Goal: Task Accomplishment & Management: Complete application form

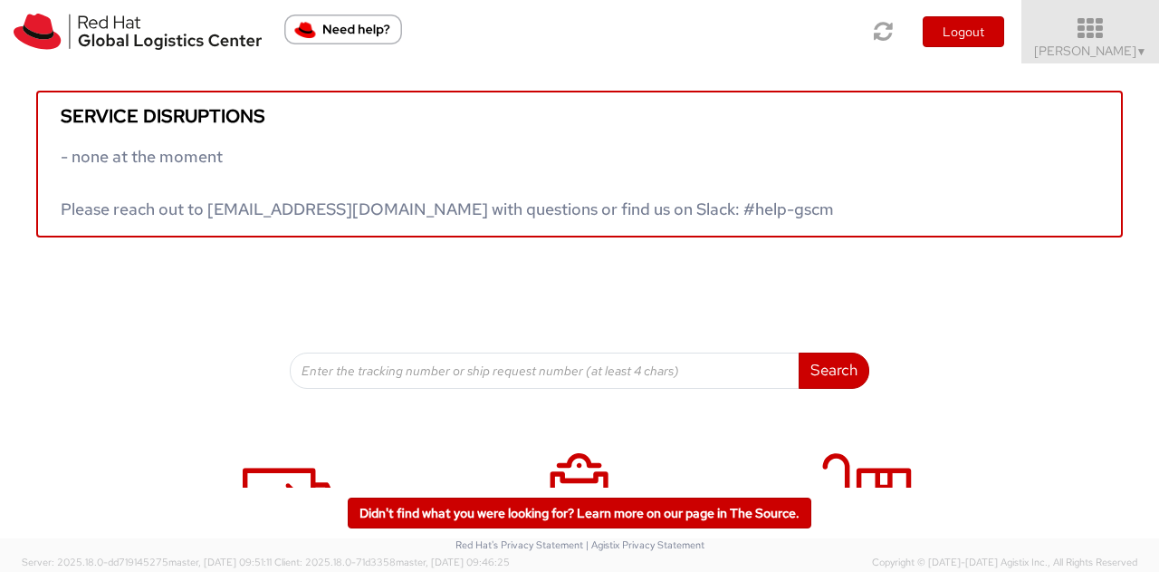
click at [1112, 24] on icon at bounding box center [1091, 28] width 159 height 25
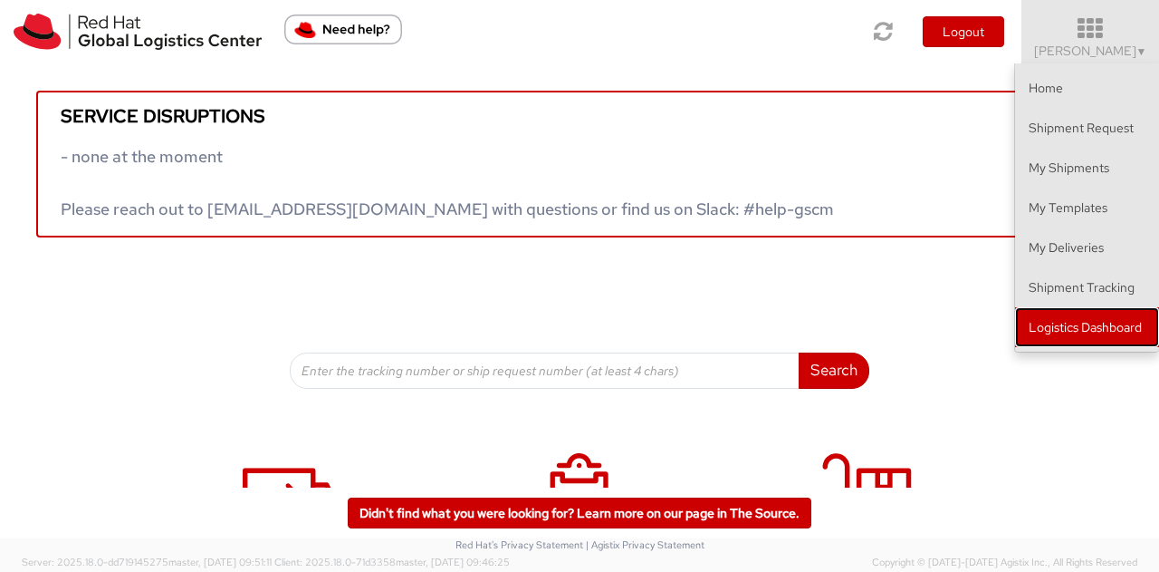
click at [1116, 313] on link "Logistics Dashboard" at bounding box center [1087, 327] width 144 height 40
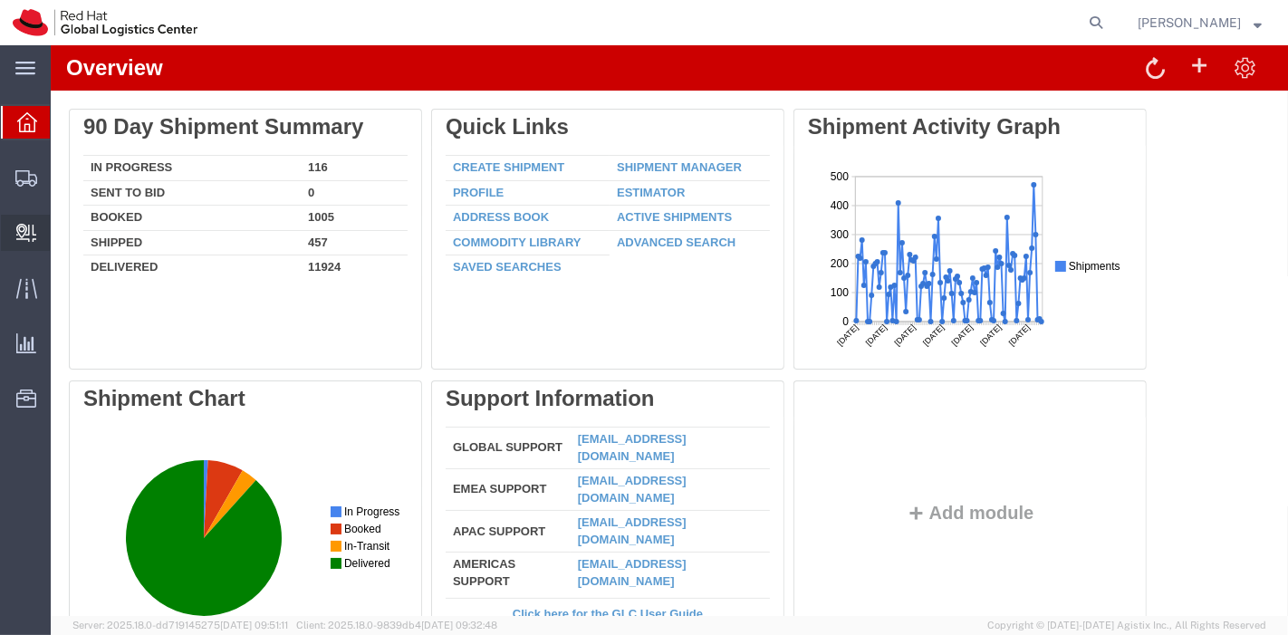
click at [0, 0] on span "Create Delivery" at bounding box center [0, 0] width 0 height 0
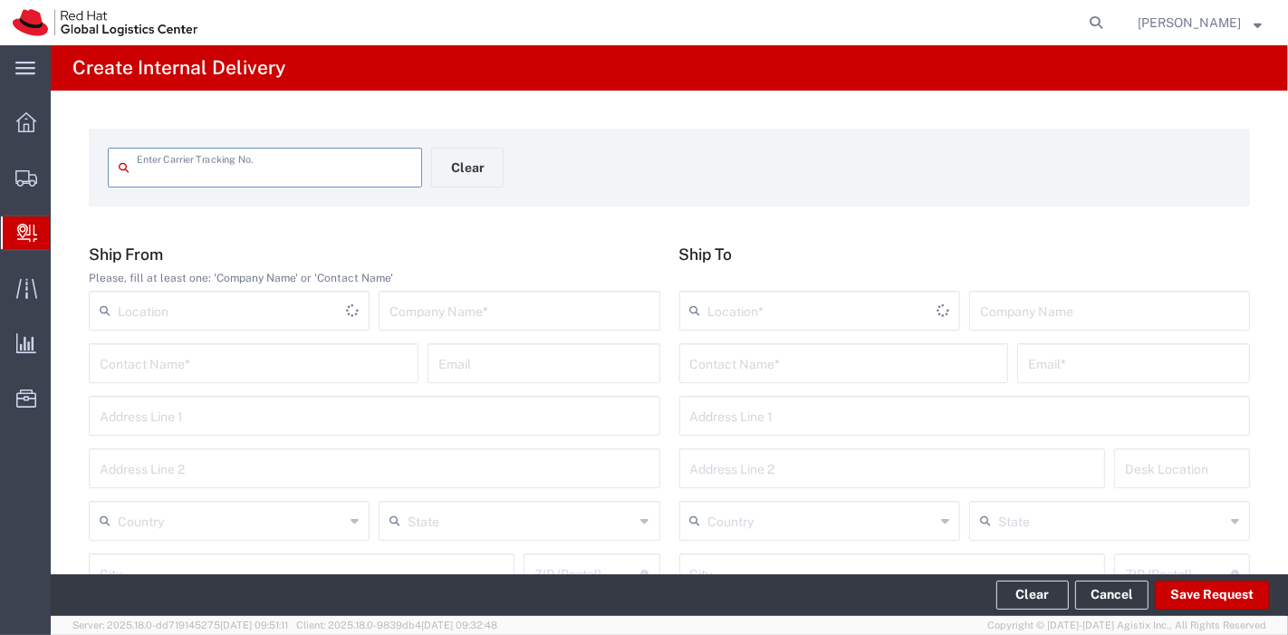
click at [251, 183] on div "Enter Carrier Tracking No." at bounding box center [265, 168] width 314 height 40
type input "TBA324277281256"
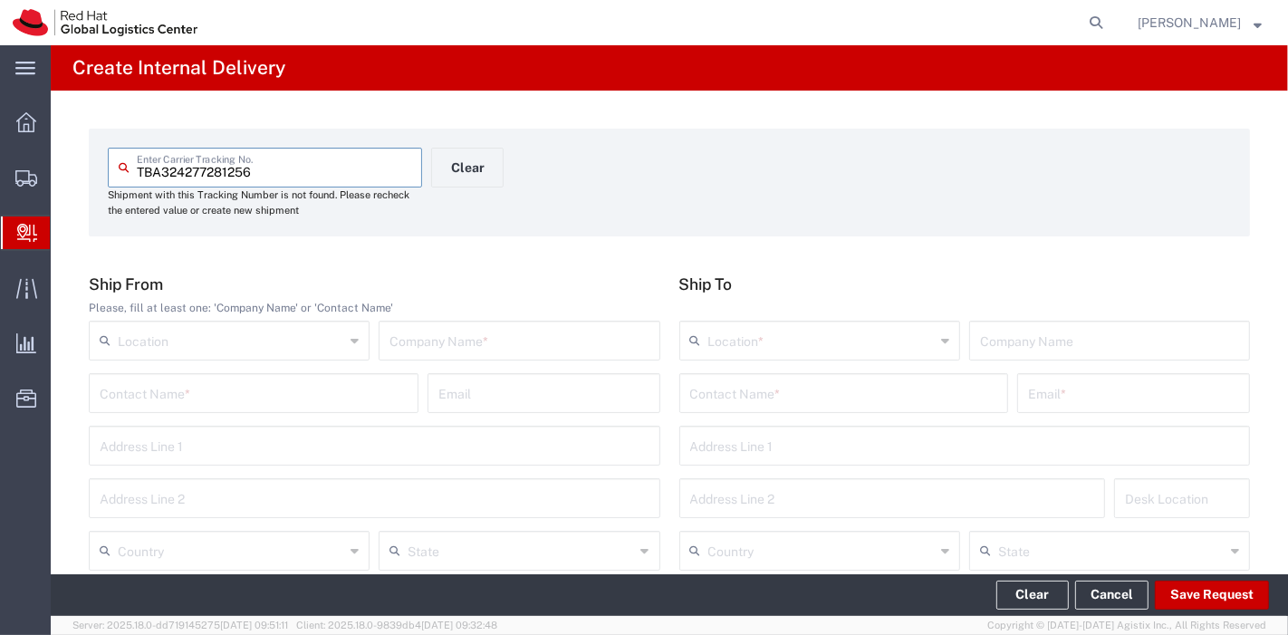
drag, startPoint x: 421, startPoint y: 338, endPoint x: 432, endPoint y: 326, distance: 16.0
click at [421, 338] on input "text" at bounding box center [518, 339] width 259 height 32
type input "AMAZON"
click at [304, 541] on input "text" at bounding box center [231, 549] width 226 height 32
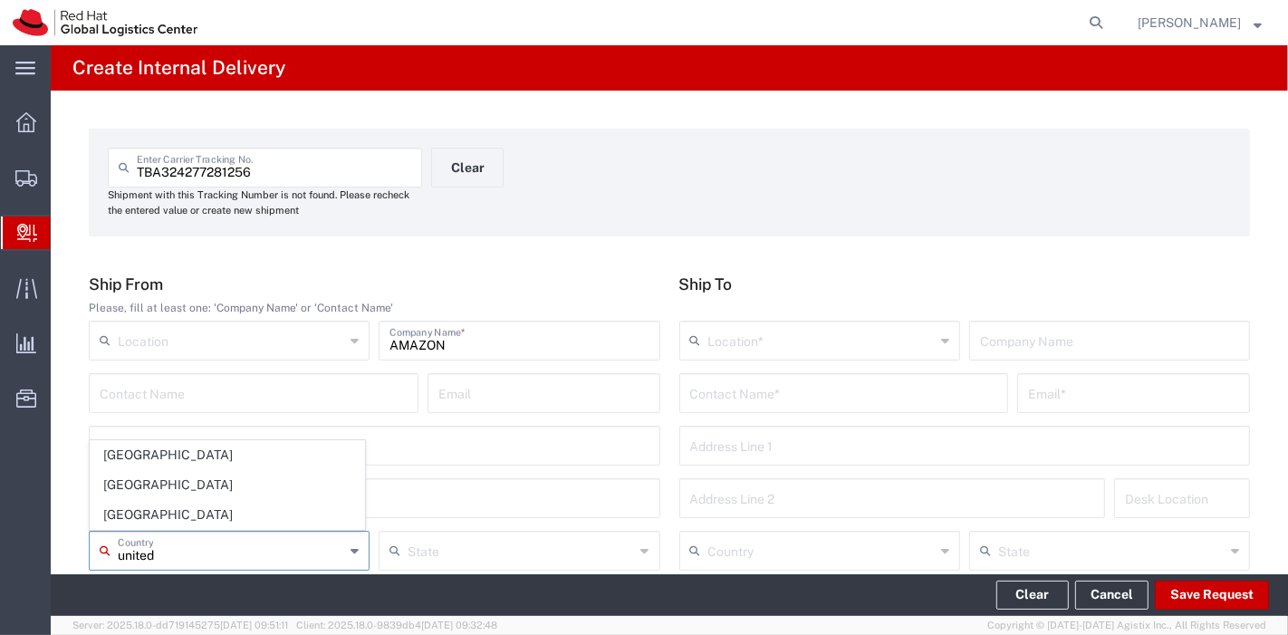
click at [186, 512] on span "[GEOGRAPHIC_DATA]" at bounding box center [228, 515] width 274 height 28
type input "[GEOGRAPHIC_DATA]"
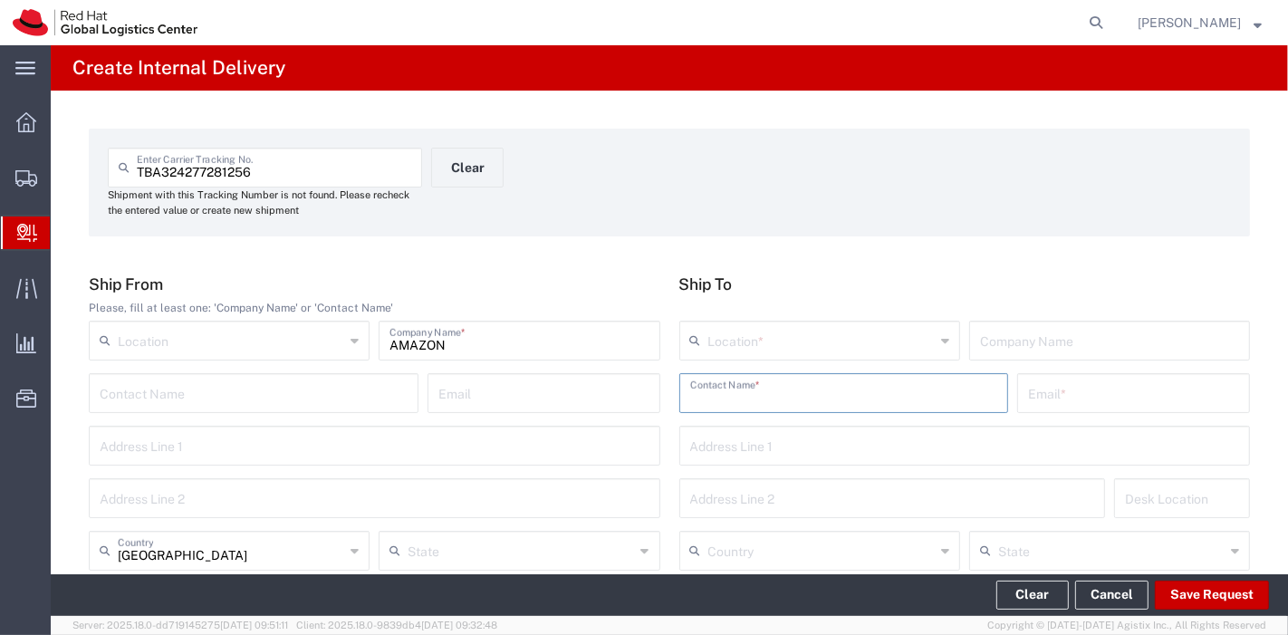
click at [823, 392] on input "text" at bounding box center [844, 392] width 308 height 32
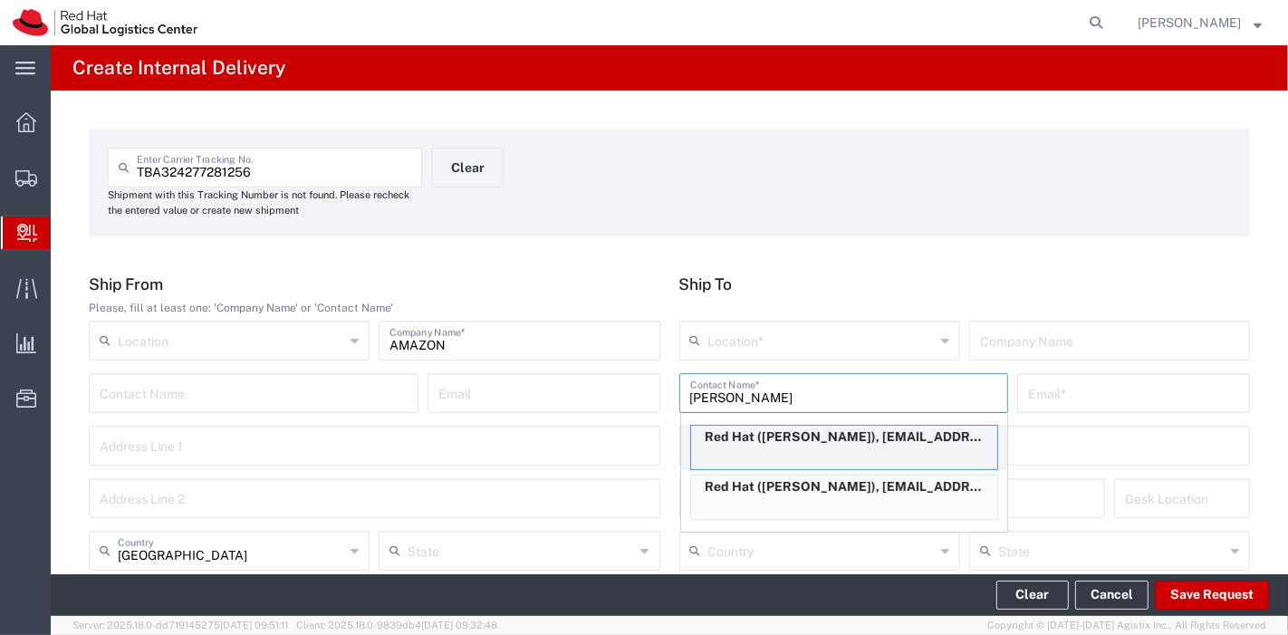
type input "[PERSON_NAME]"
click at [822, 454] on div "Red Hat ([PERSON_NAME]), [EMAIL_ADDRESS][DOMAIN_NAME]" at bounding box center [844, 447] width 308 height 45
type input "RH - [GEOGRAPHIC_DATA]"
type input "Red Hat"
type input "[PERSON_NAME]"
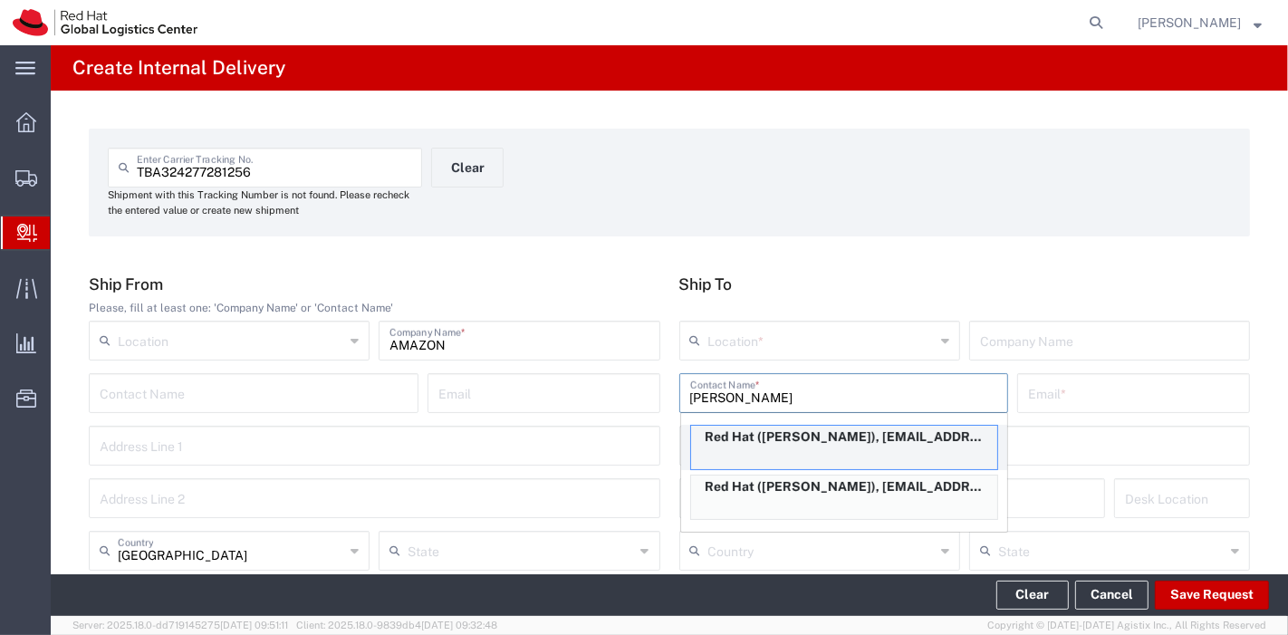
type input "[EMAIL_ADDRESS][DOMAIN_NAME]"
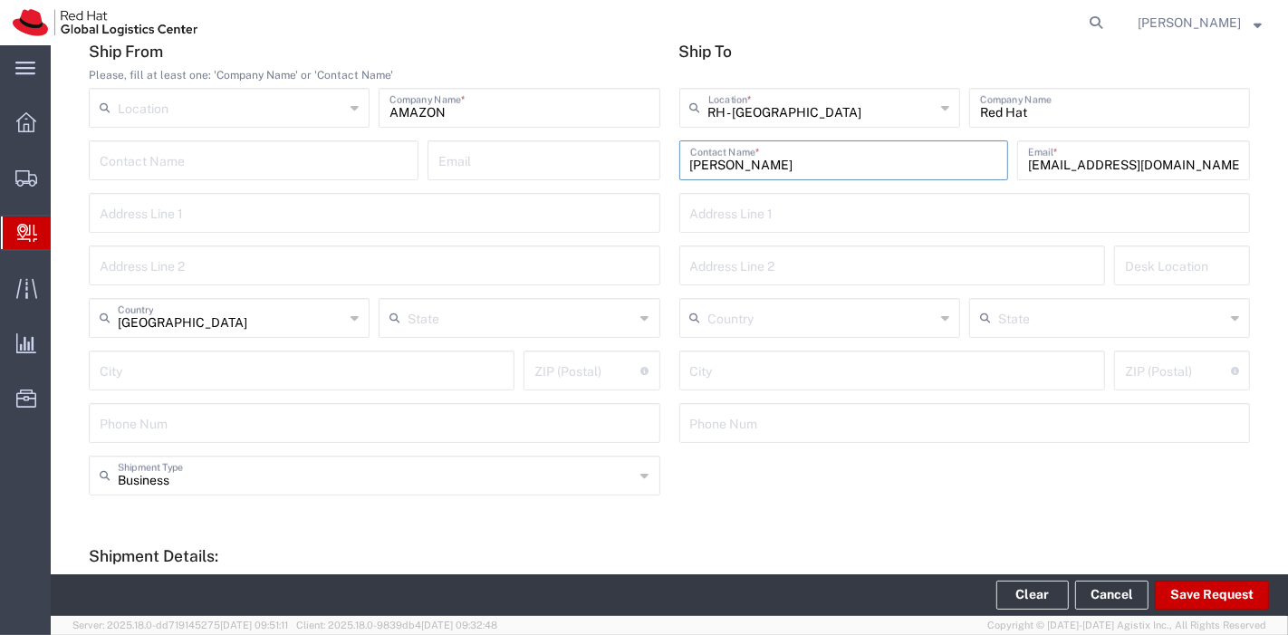
scroll to position [201, 0]
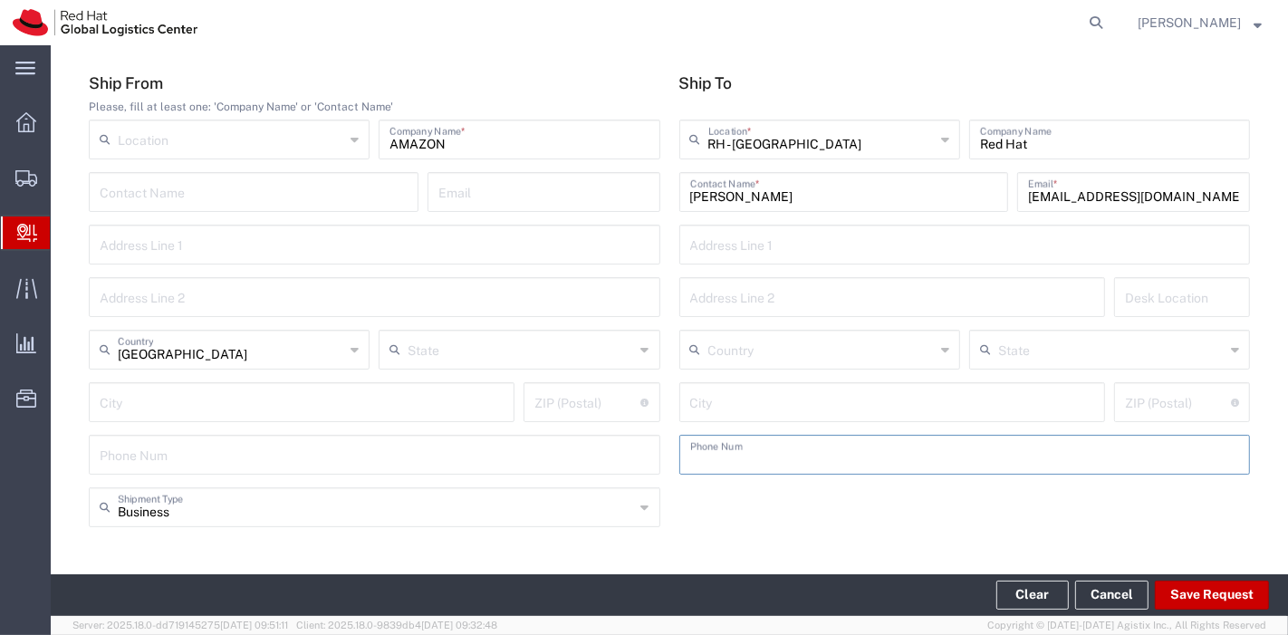
drag, startPoint x: 936, startPoint y: 453, endPoint x: 856, endPoint y: 505, distance: 95.0
click at [856, 505] on div "Business Shipment Type Business Personal" at bounding box center [670, 513] width 1180 height 53
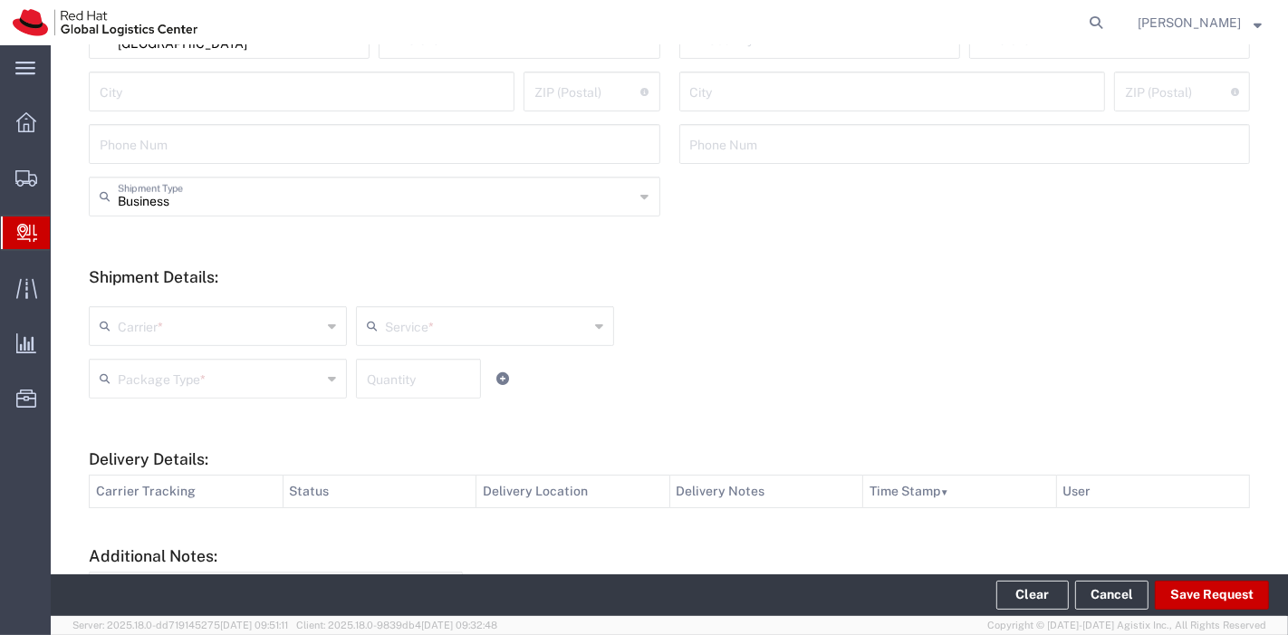
scroll to position [603, 0]
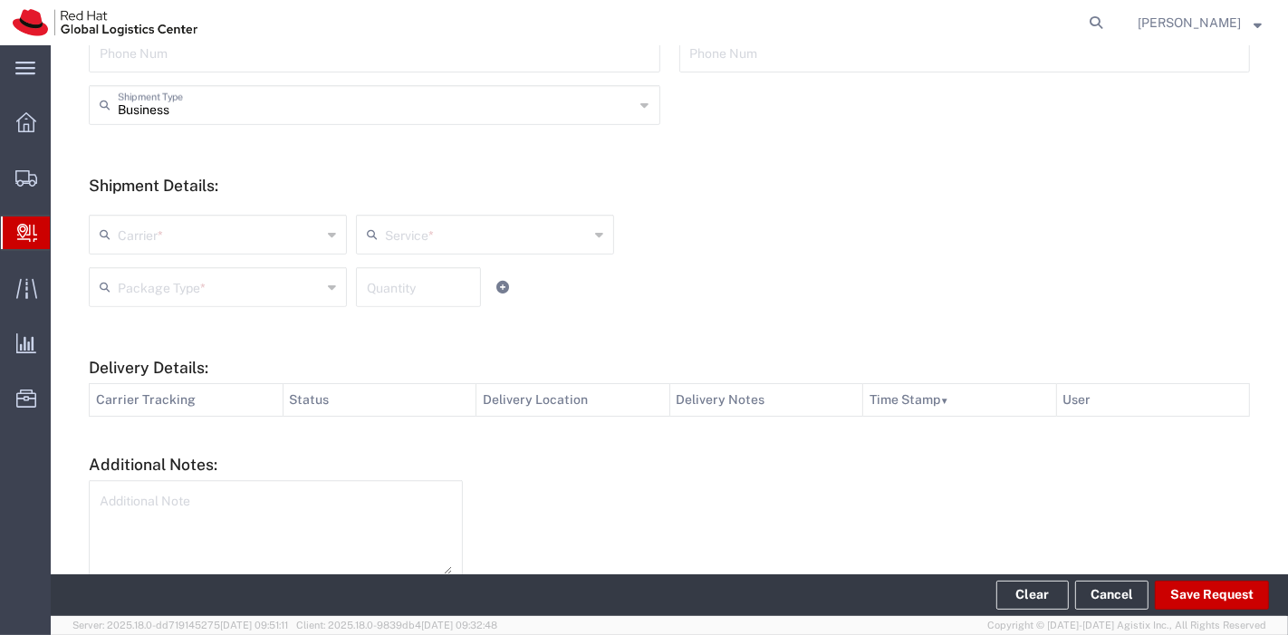
click at [323, 235] on div "Carrier *" at bounding box center [218, 235] width 258 height 40
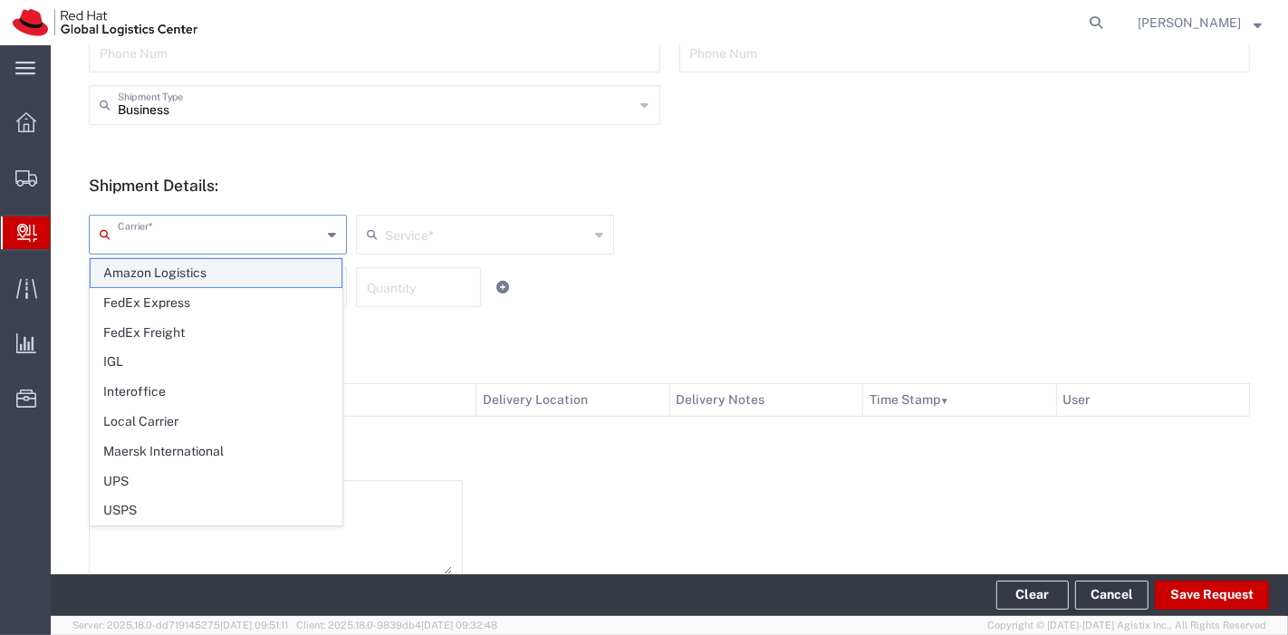
click at [184, 267] on span "Amazon Logistics" at bounding box center [216, 273] width 251 height 28
type input "Amazon Logistics"
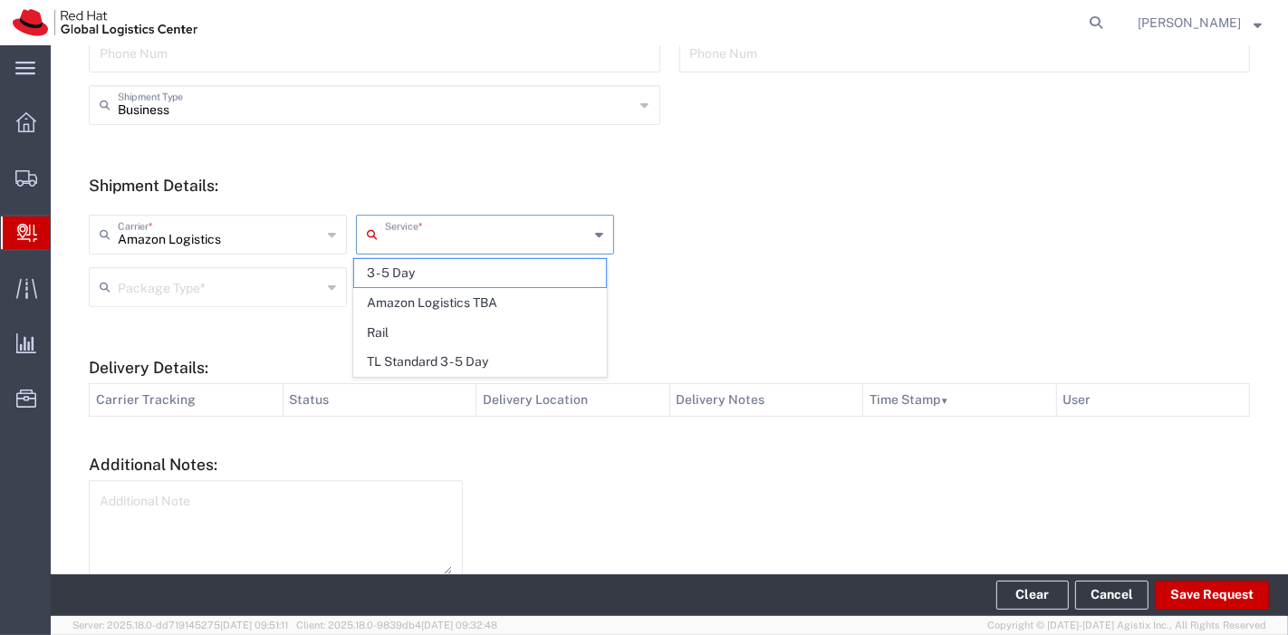
click at [452, 235] on input "text" at bounding box center [487, 233] width 204 height 32
click at [446, 303] on span "Amazon Logistics TBA" at bounding box center [479, 303] width 251 height 28
type input "Amazon Logistics TBA"
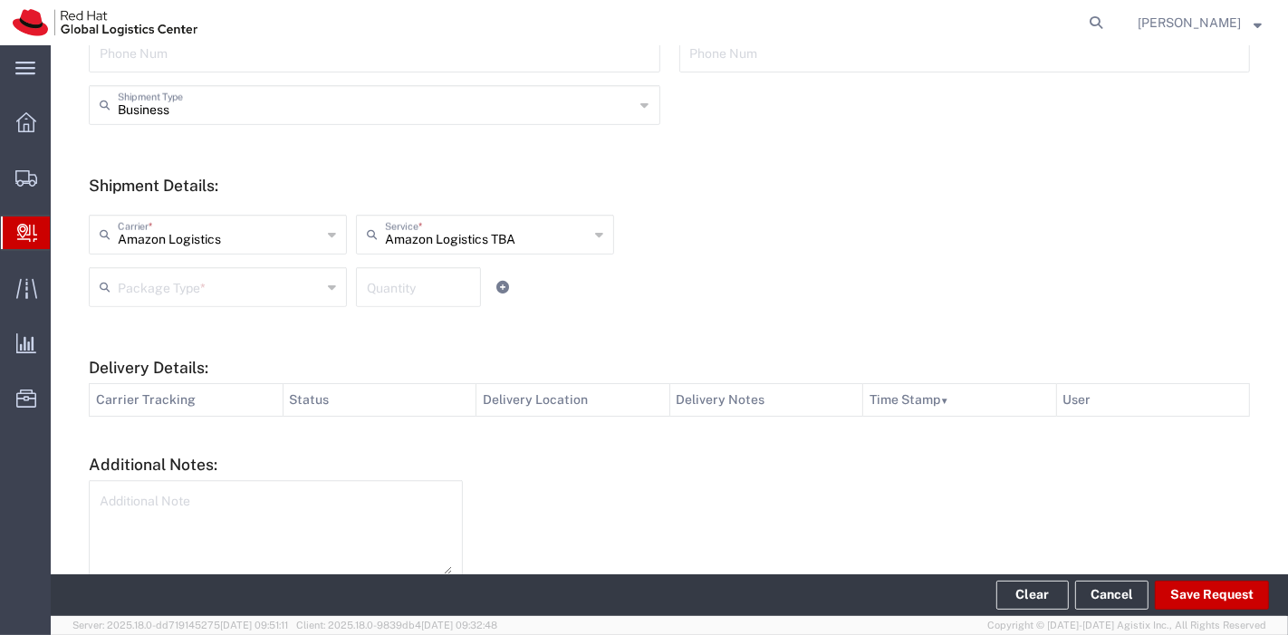
click at [227, 281] on input "text" at bounding box center [220, 286] width 204 height 32
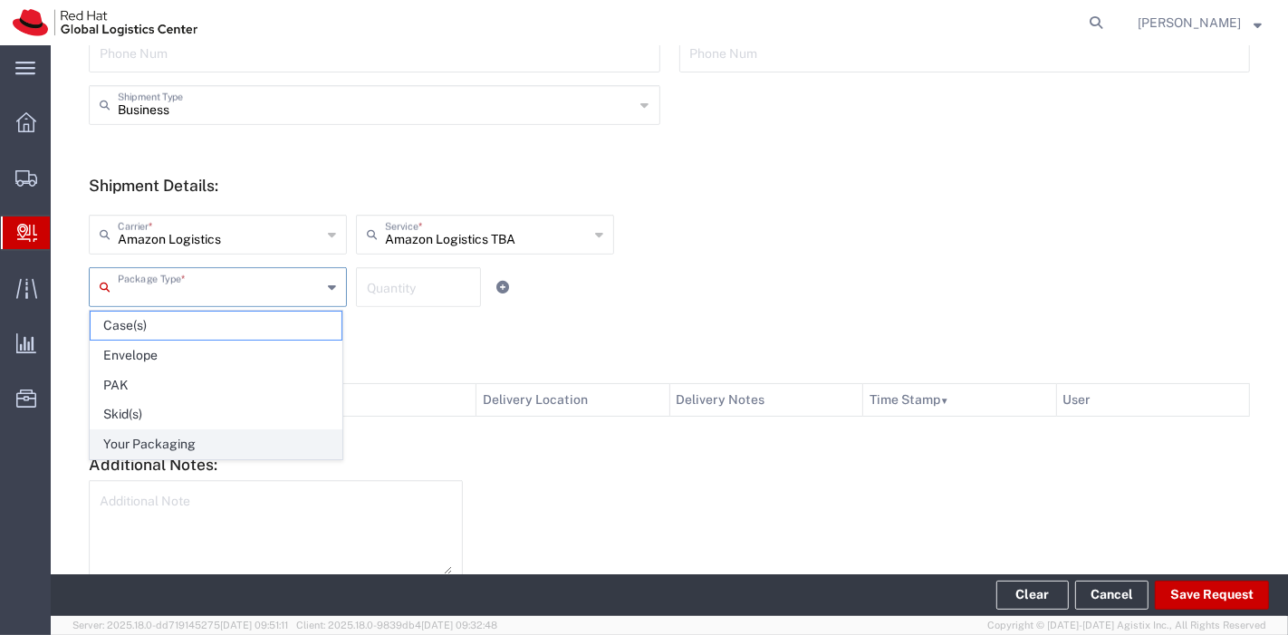
click at [176, 433] on span "Your Packaging" at bounding box center [216, 444] width 251 height 28
type input "Your Packaging"
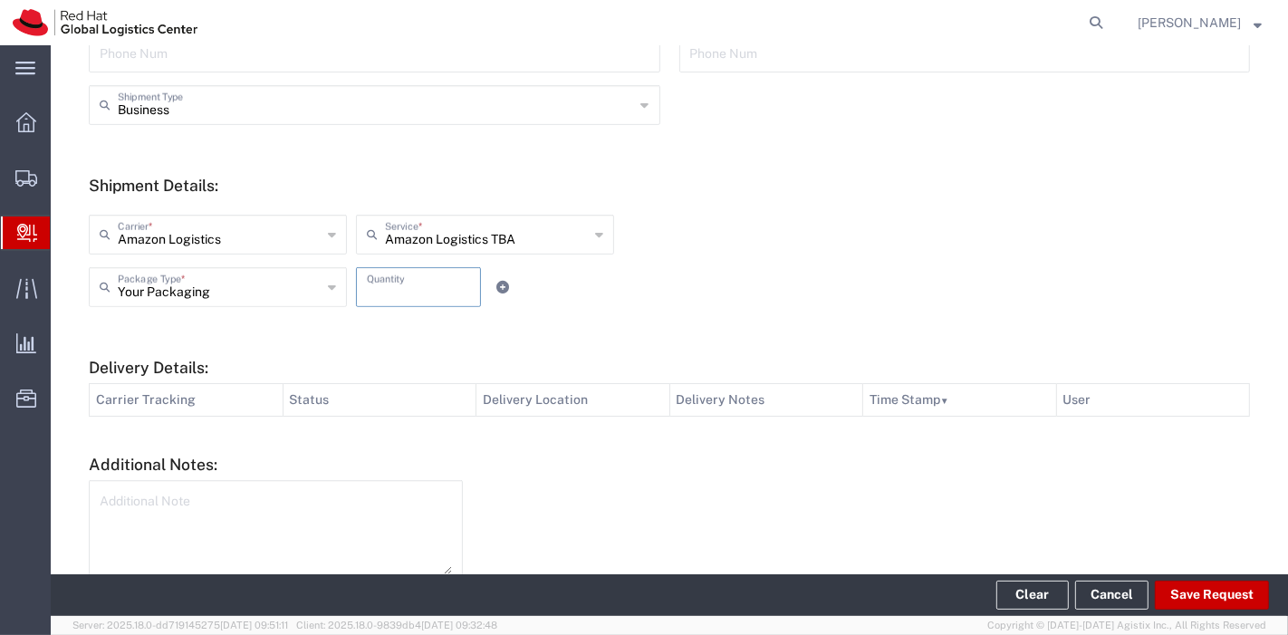
click at [389, 286] on input "number" at bounding box center [418, 286] width 103 height 32
type input "1"
click at [641, 317] on div "Your Packaging Package Type * Case(s) Envelope PAK Skid(s) Your Packaging 1 Qua…" at bounding box center [485, 293] width 803 height 53
click at [1224, 591] on button "Save Request" at bounding box center [1212, 595] width 114 height 29
type input "[GEOGRAPHIC_DATA]"
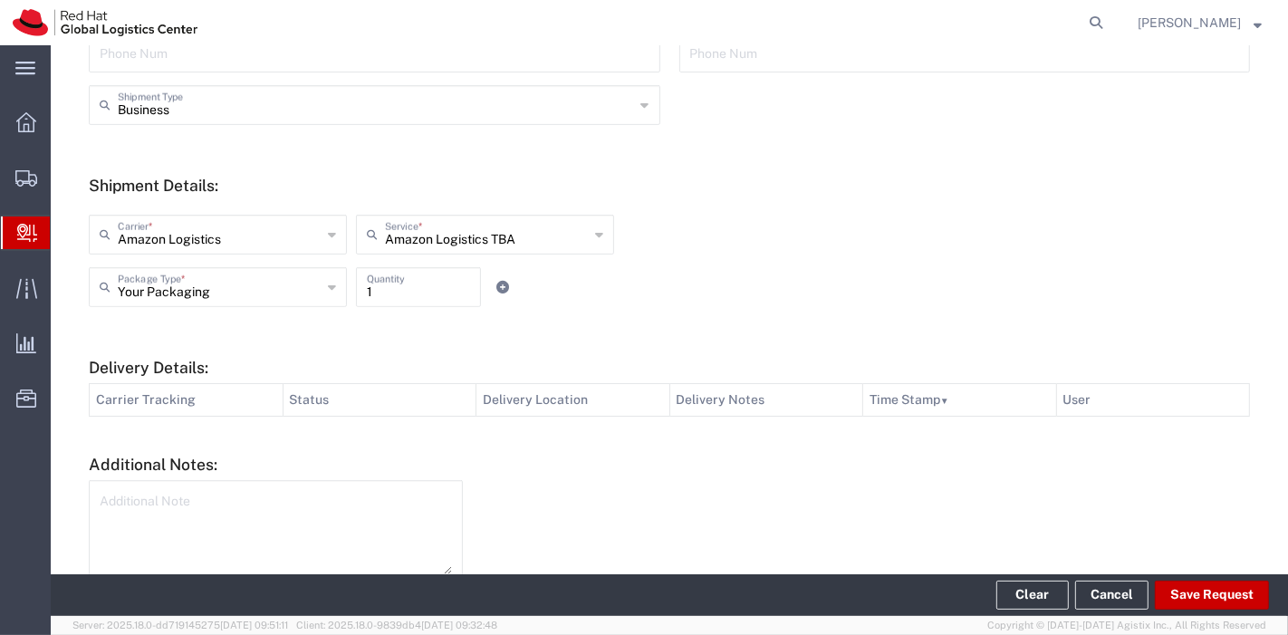
scroll to position [574, 0]
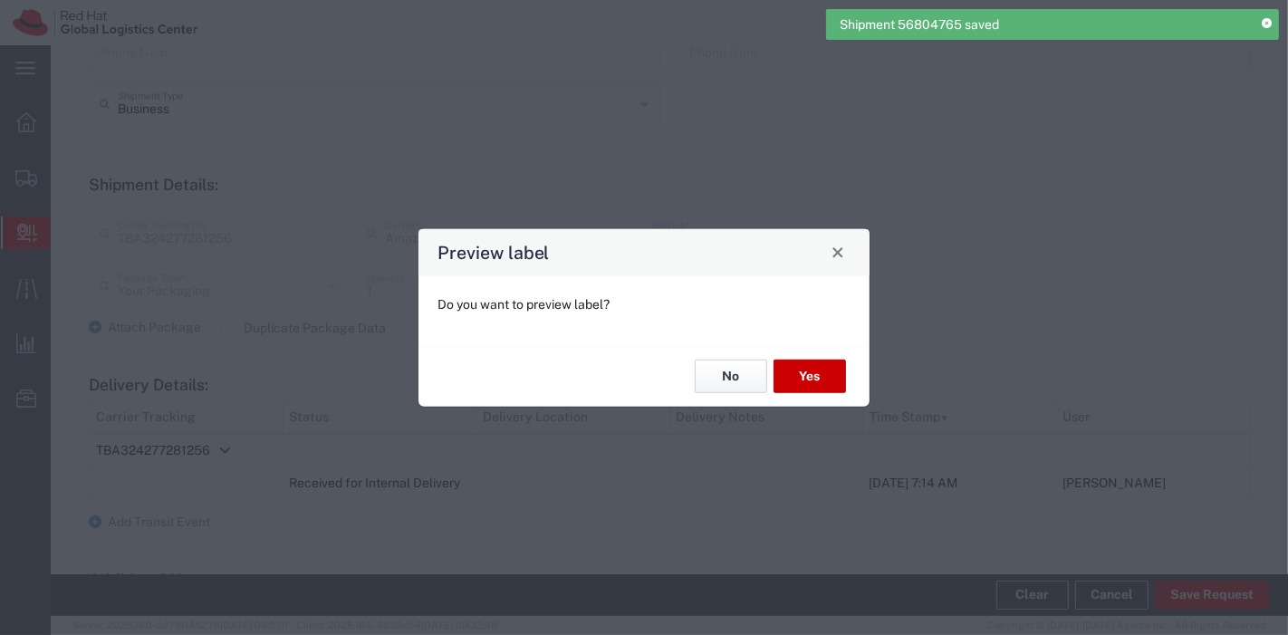
click at [706, 363] on button "No" at bounding box center [731, 377] width 72 height 34
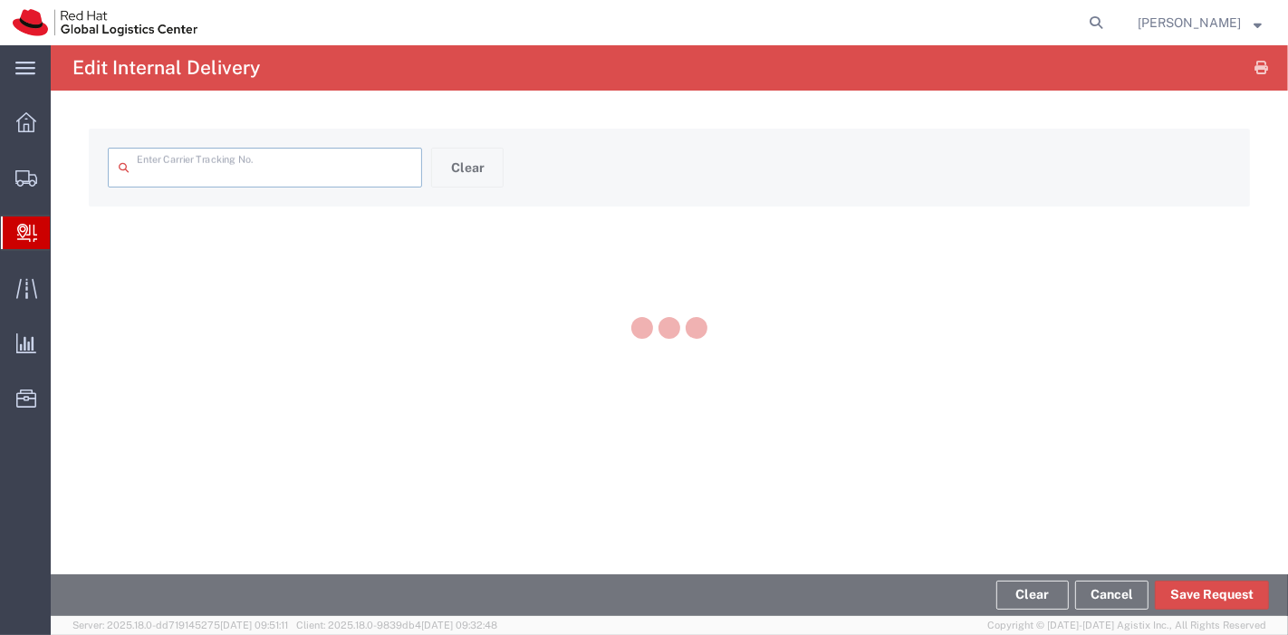
type input "TBA324277281256"
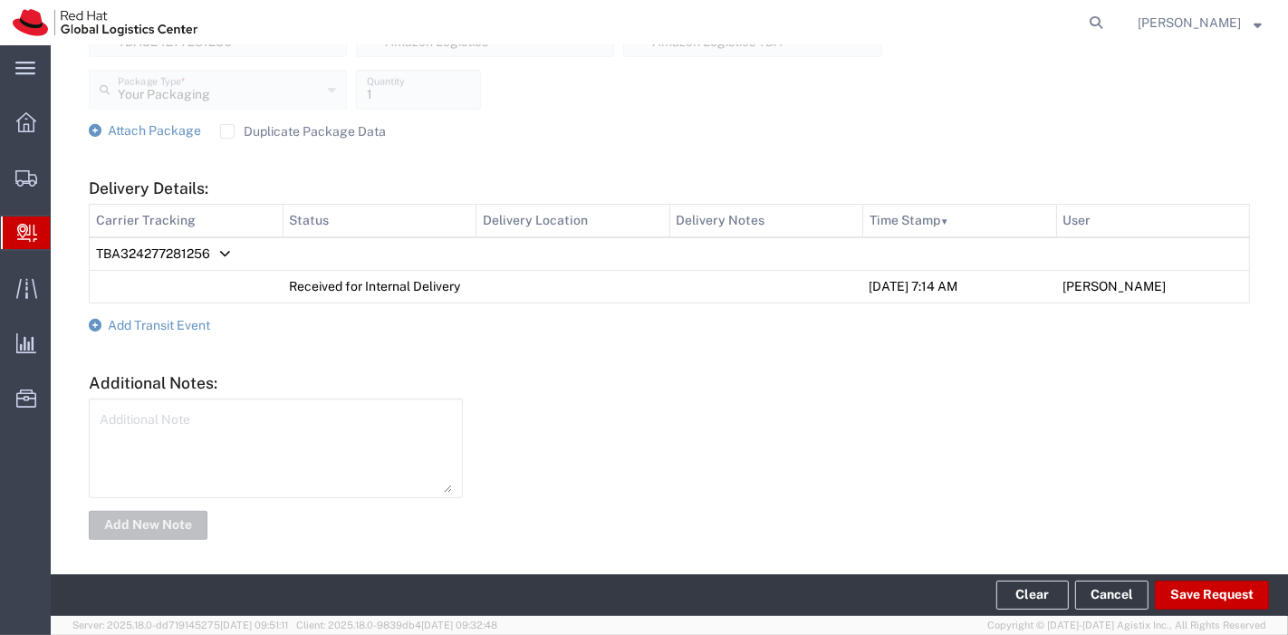
scroll to position [740, 0]
click at [220, 121] on label "Duplicate Package Data" at bounding box center [303, 128] width 166 height 14
click at [227, 129] on input "Duplicate Package Data" at bounding box center [227, 129] width 0 height 0
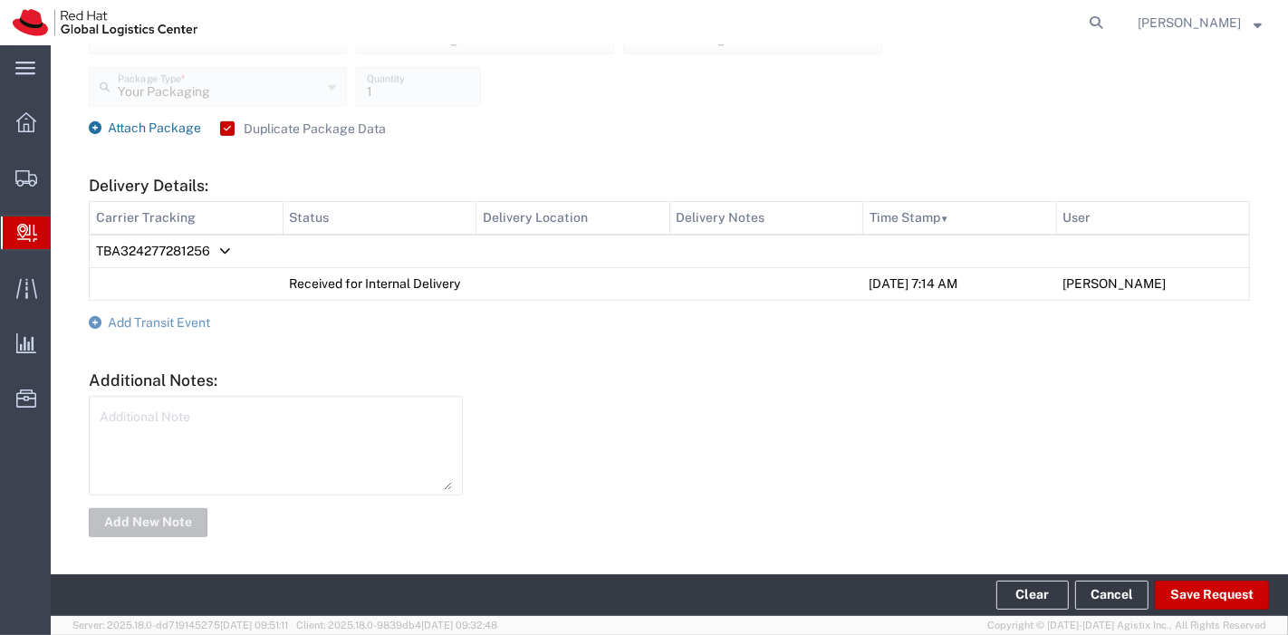
click at [92, 128] on icon at bounding box center [95, 127] width 13 height 13
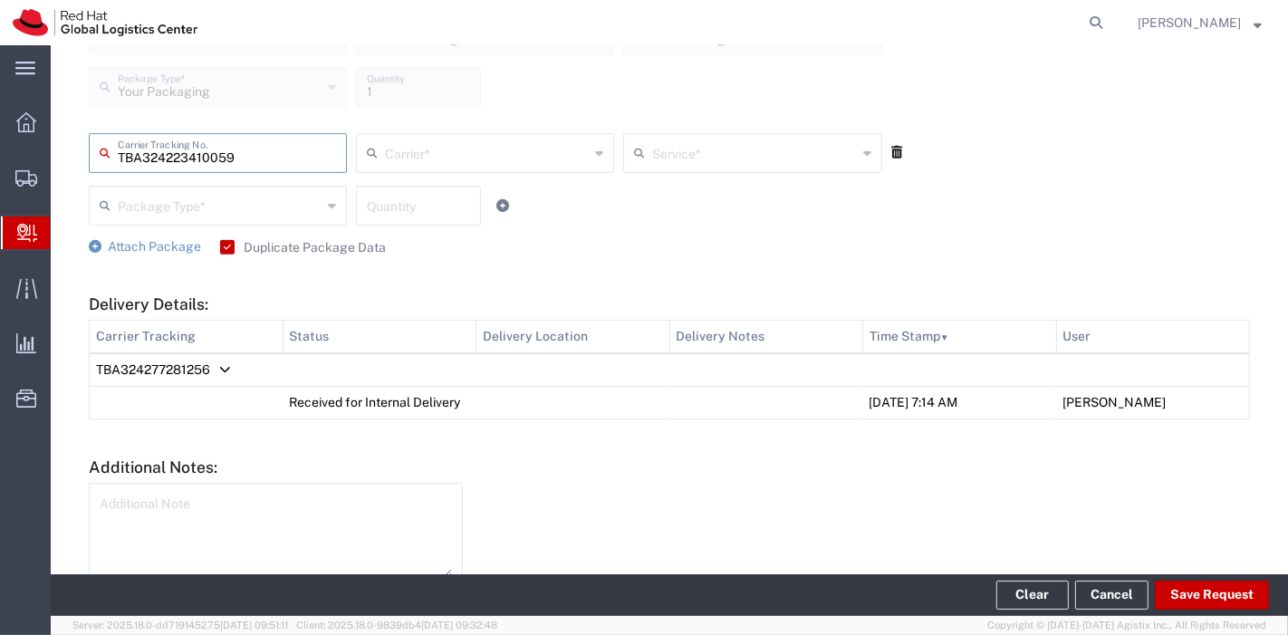
type input "TBA324223410059"
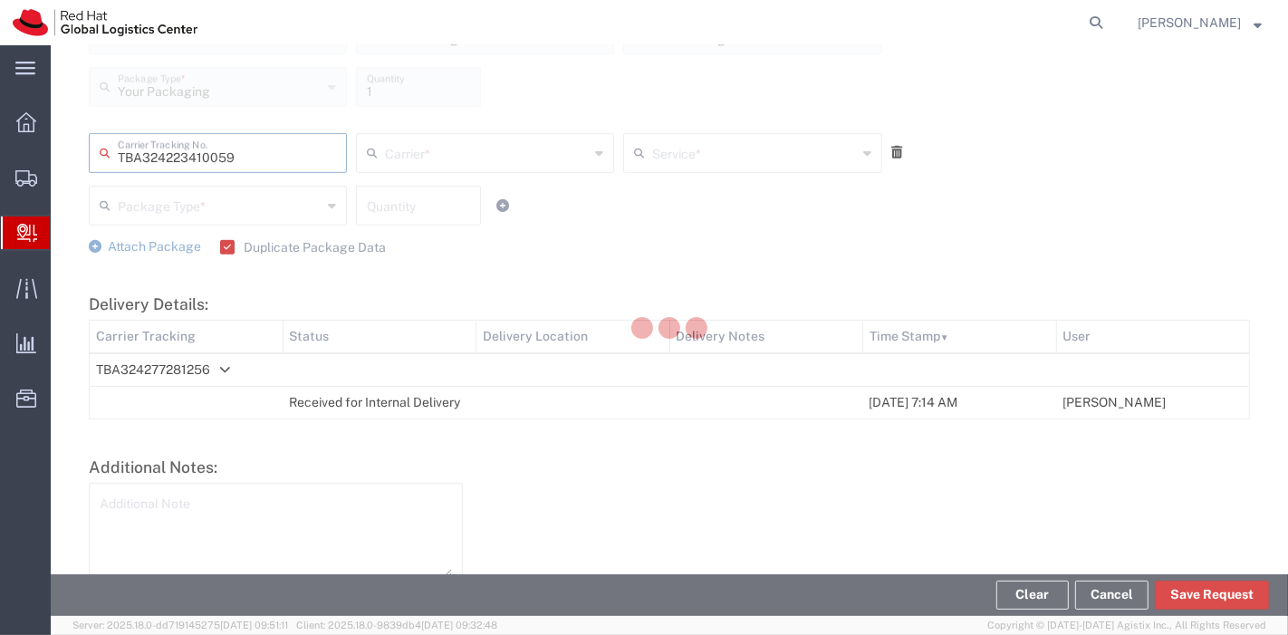
type input "Amazon Logistics"
type input "Your Packaging"
type input "1"
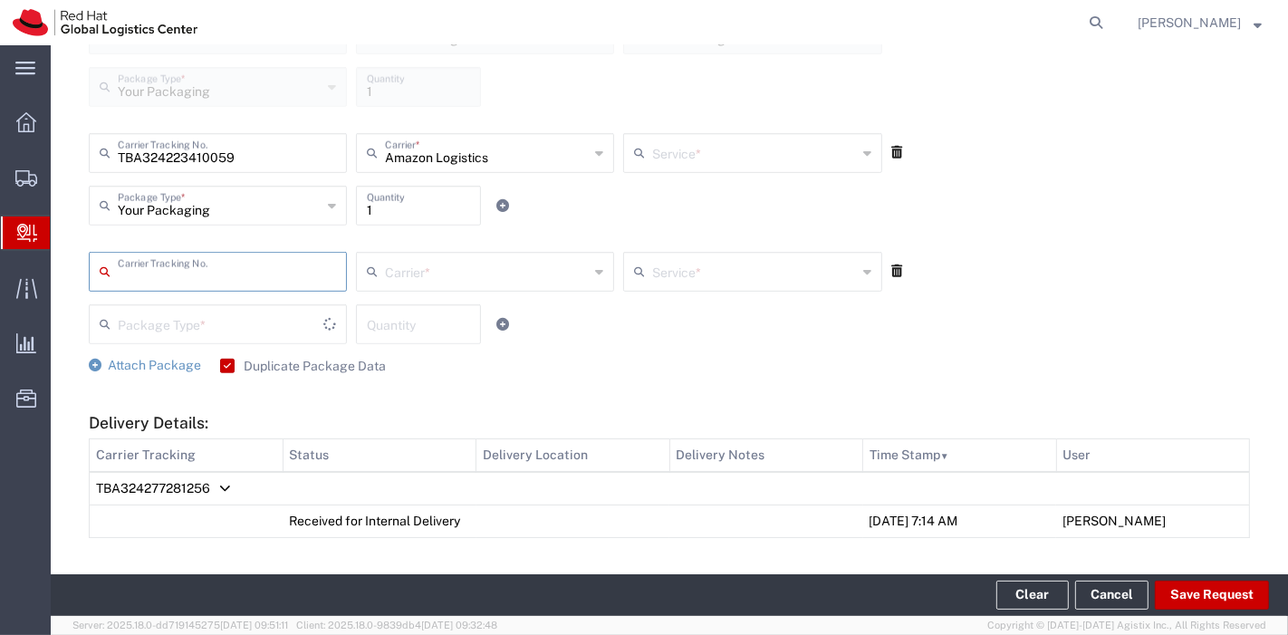
type input "Amazon Logistics TBA"
type input "TBA324265816390"
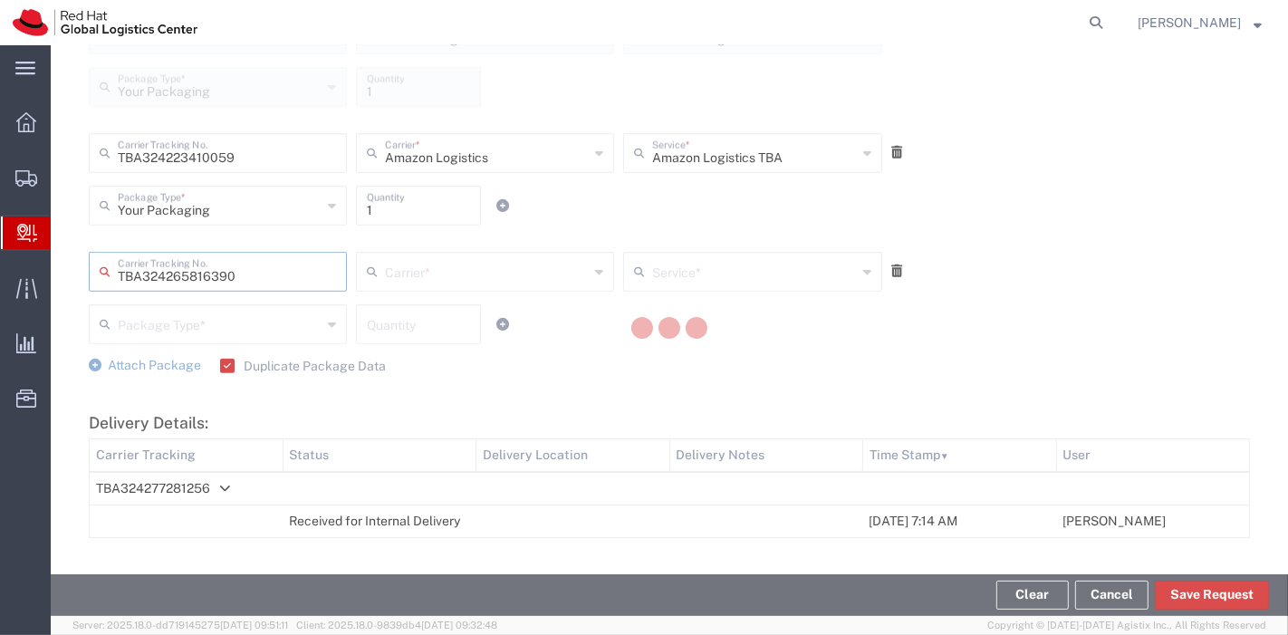
type input "Amazon Logistics"
type input "Your Packaging"
type input "1"
type input "Amazon Logistics TBA"
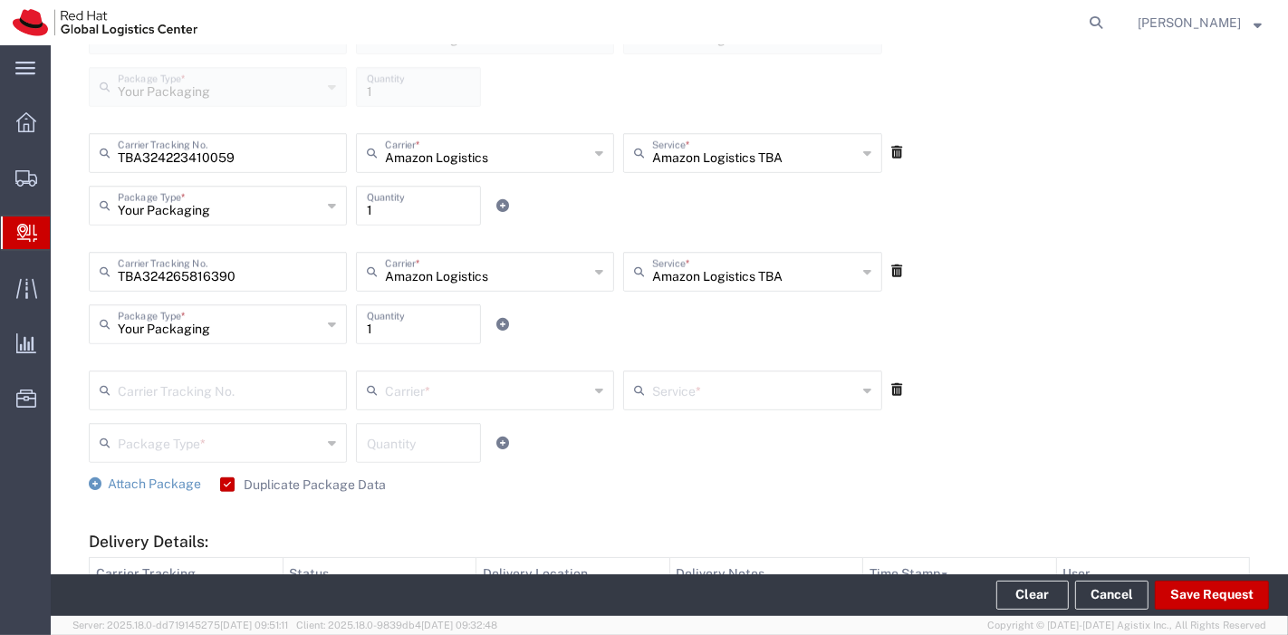
click at [891, 389] on icon at bounding box center [896, 389] width 11 height 13
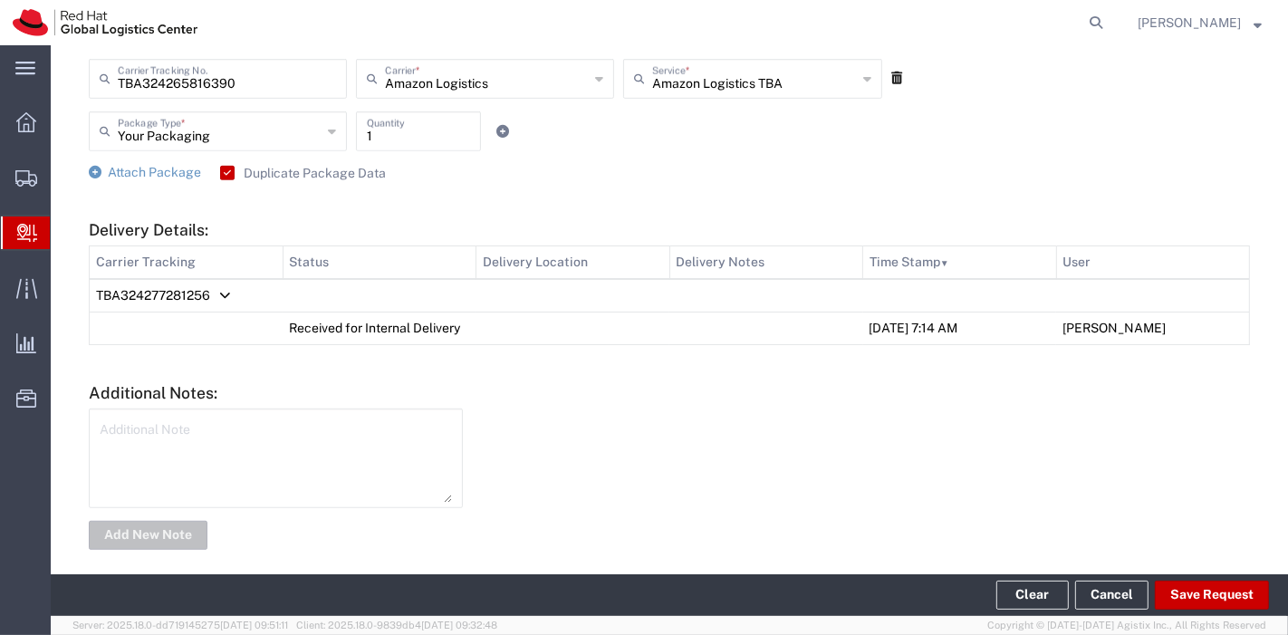
scroll to position [941, 0]
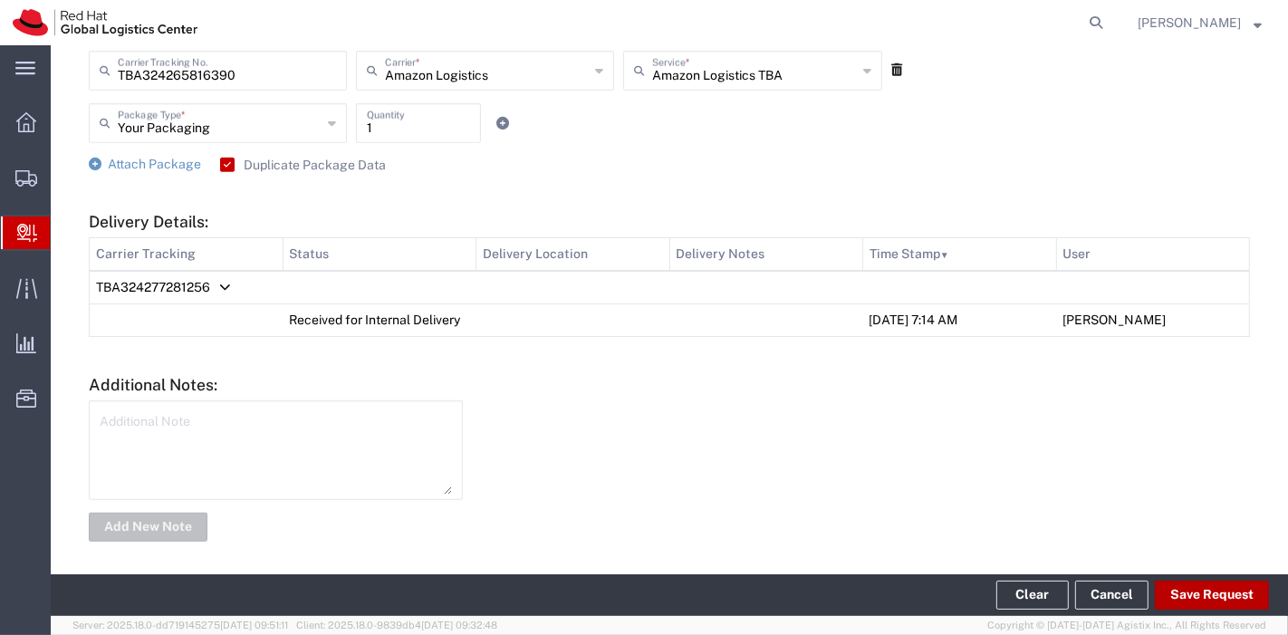
click at [1197, 594] on button "Save Request" at bounding box center [1212, 595] width 114 height 29
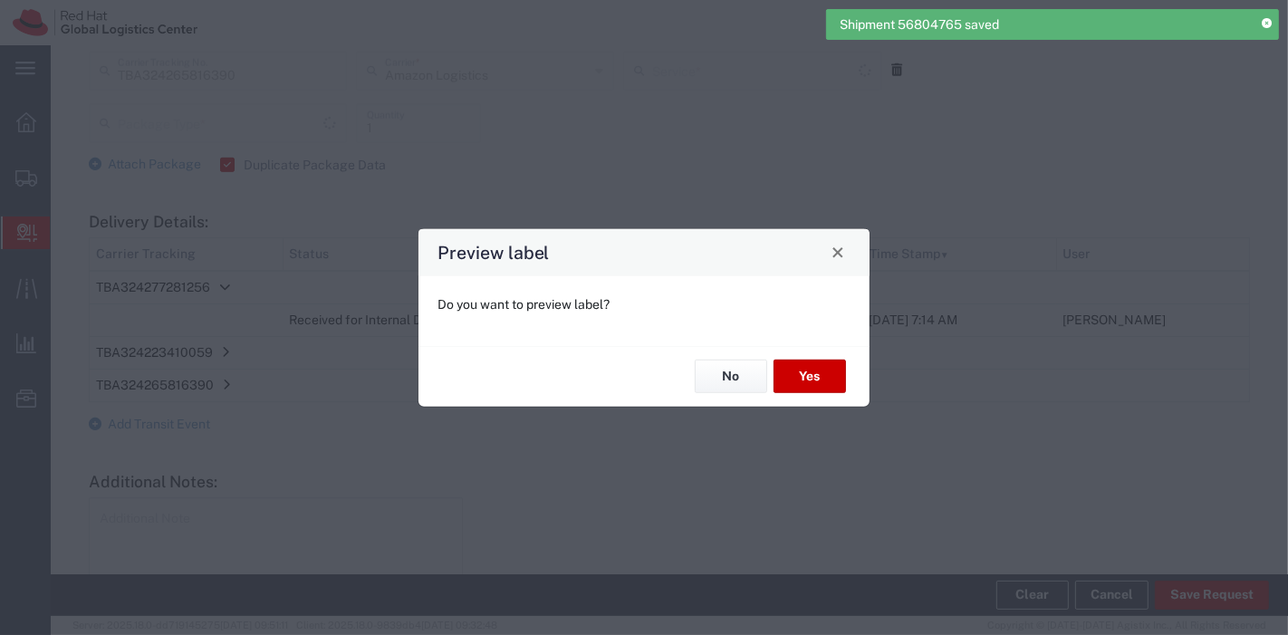
type input "Your Packaging"
type input "Amazon Logistics TBA"
type input "Your Packaging"
type input "Amazon Logistics TBA"
click at [807, 377] on button "Yes" at bounding box center [810, 377] width 72 height 34
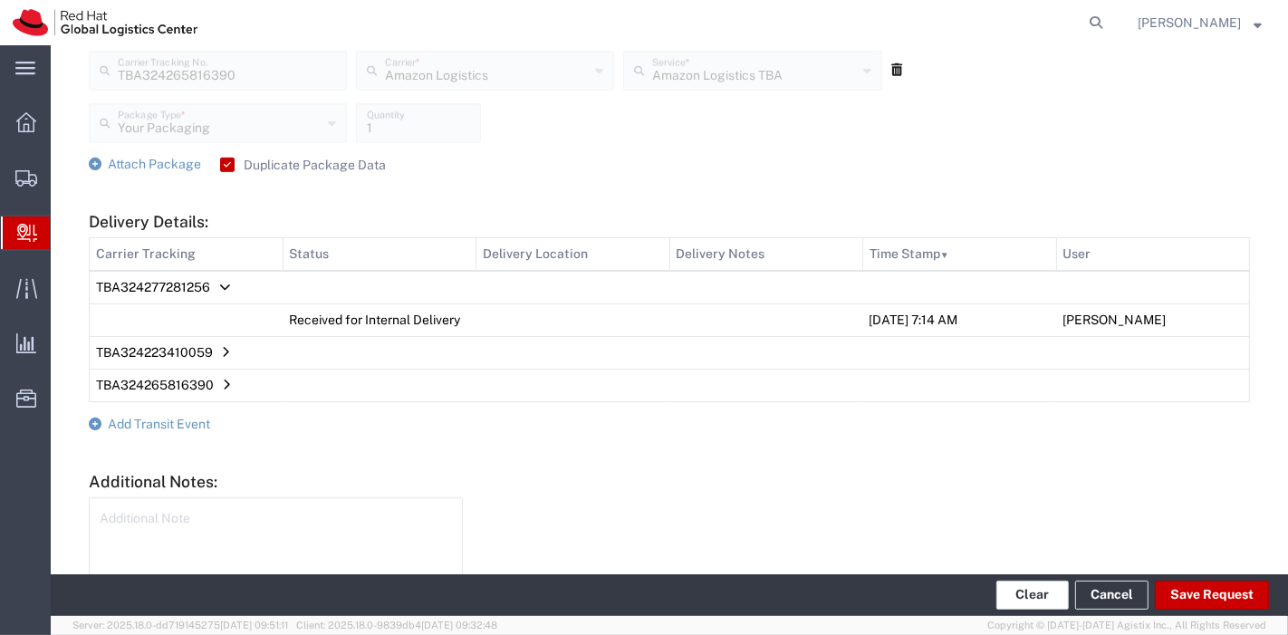
click at [1036, 586] on button "Clear" at bounding box center [1032, 595] width 72 height 29
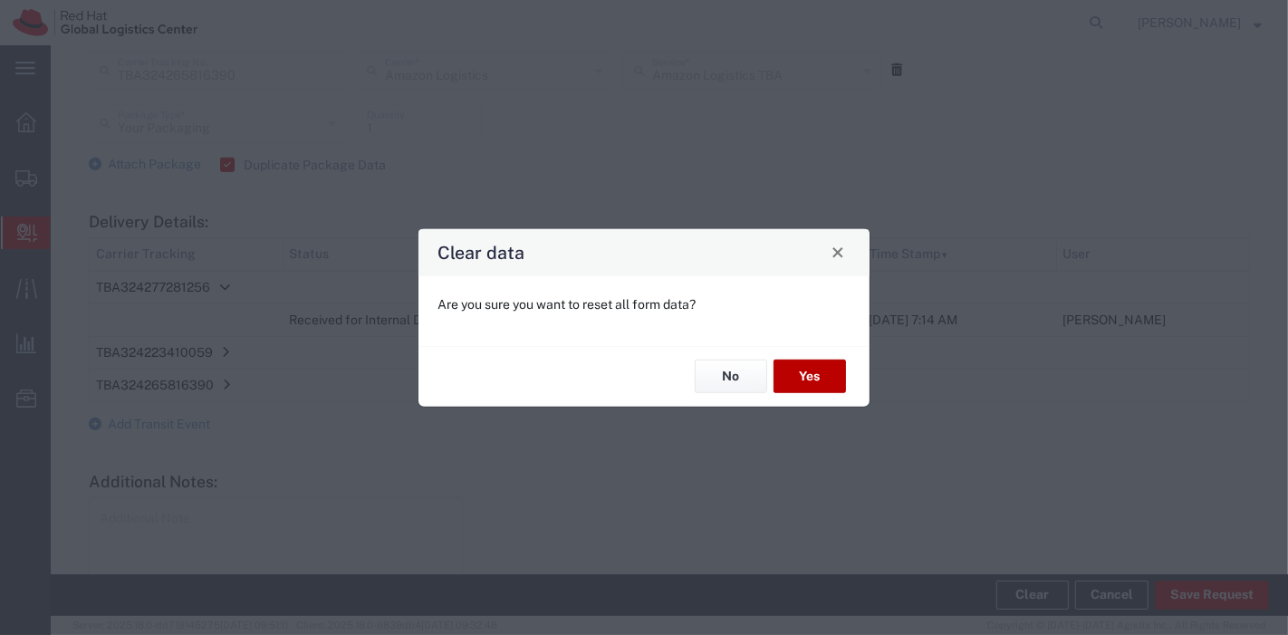
click at [812, 368] on button "Yes" at bounding box center [810, 377] width 72 height 34
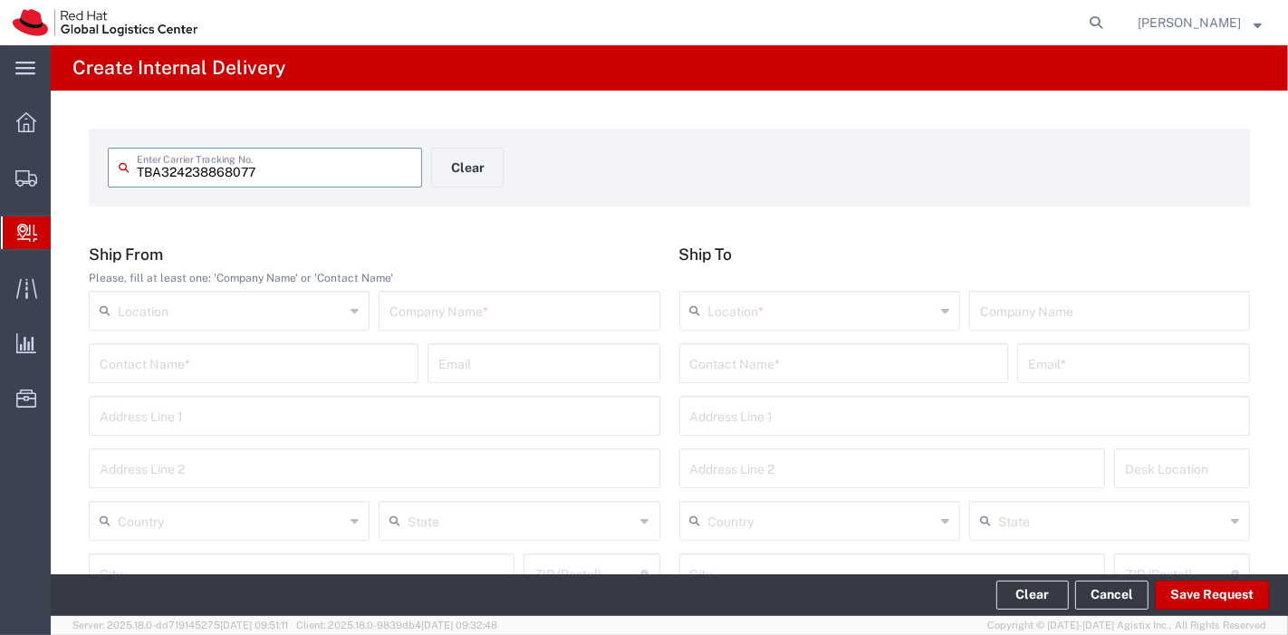
type input "TBA324238868077"
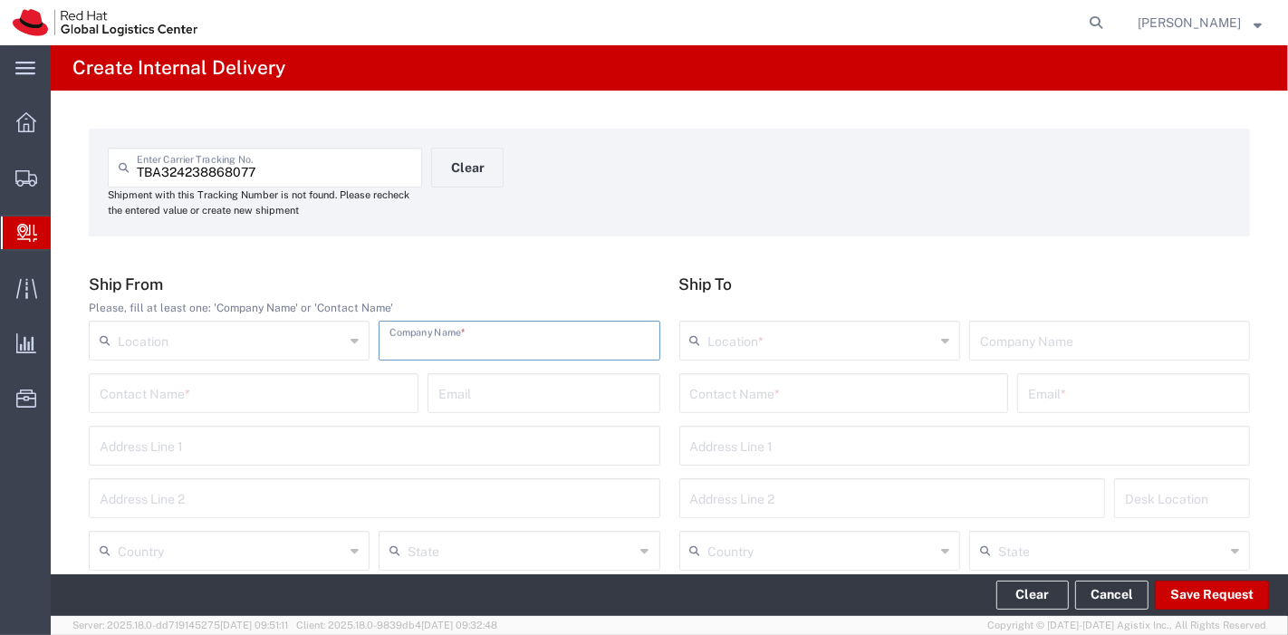
click at [389, 342] on input "text" at bounding box center [518, 339] width 259 height 32
type input "AMAZON"
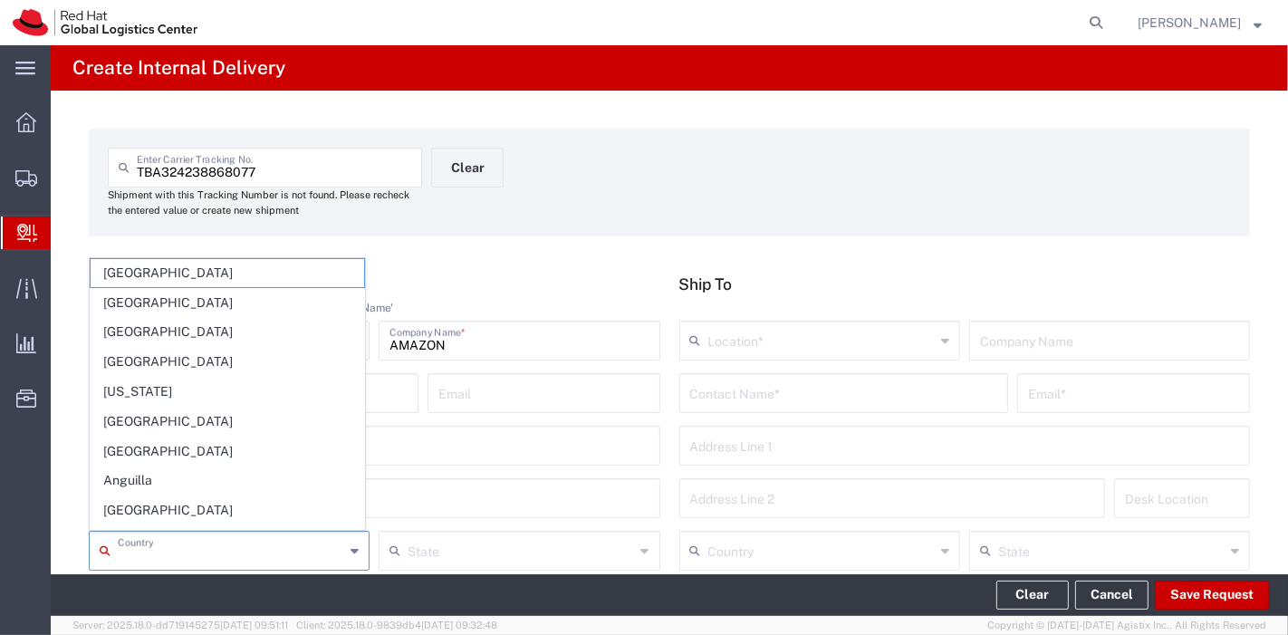
click at [194, 539] on input "text" at bounding box center [231, 549] width 226 height 32
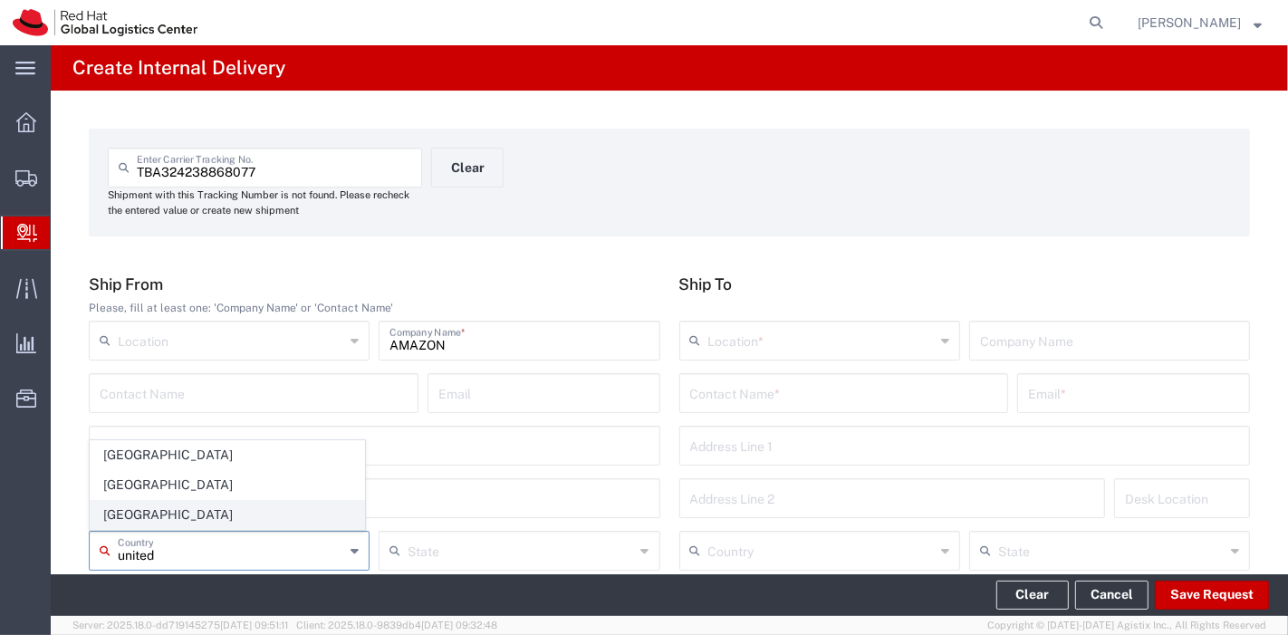
click at [150, 512] on span "[GEOGRAPHIC_DATA]" at bounding box center [228, 515] width 274 height 28
type input "[GEOGRAPHIC_DATA]"
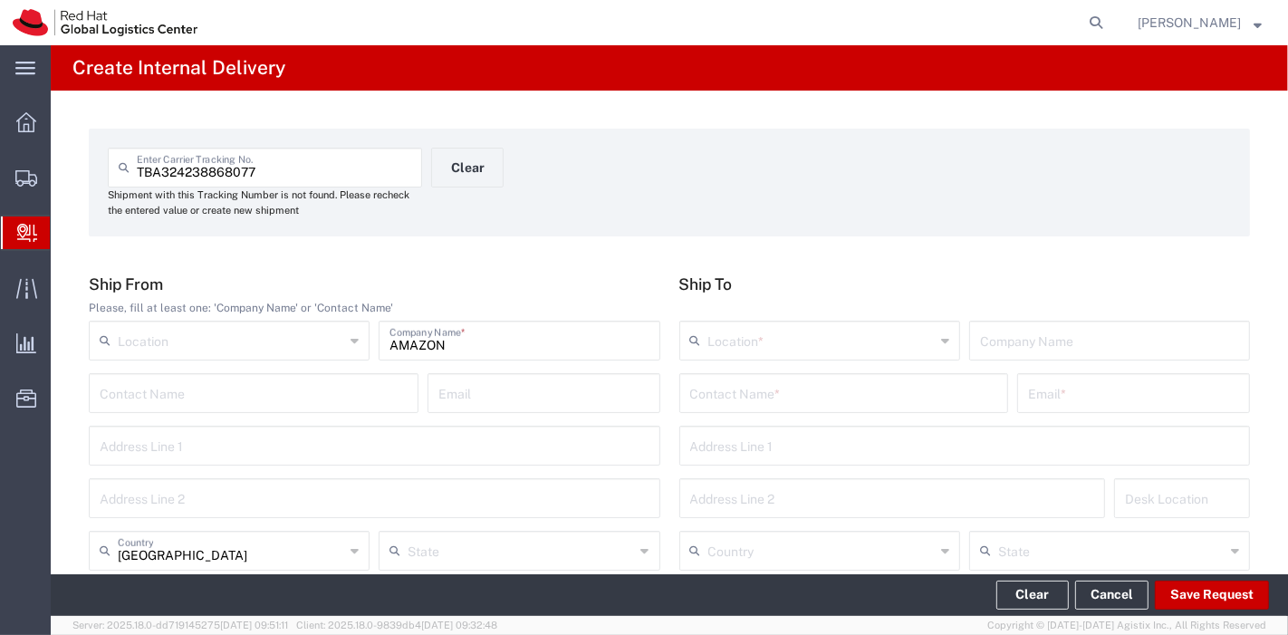
click at [871, 396] on input "text" at bounding box center [844, 392] width 308 height 32
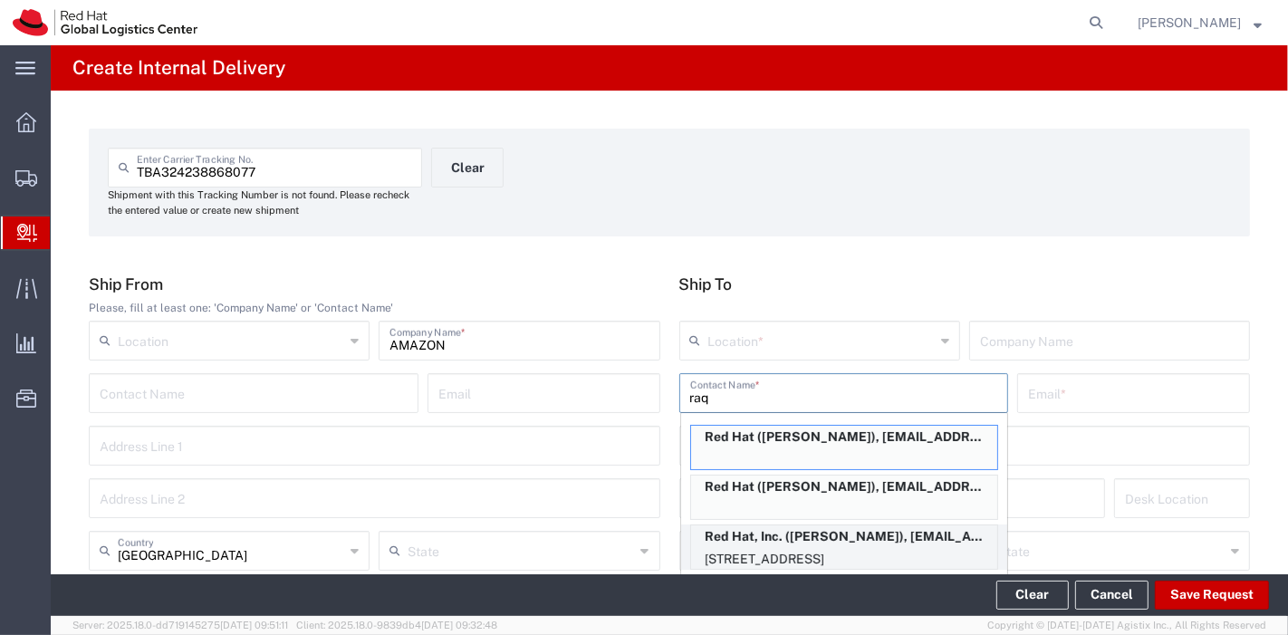
type input "raq"
click at [856, 543] on p "Red Hat, Inc. ([PERSON_NAME]), [EMAIL_ADDRESS][DOMAIN_NAME]" at bounding box center [844, 536] width 306 height 23
type input "RH - [GEOGRAPHIC_DATA]"
type input "Red Hat, Inc."
type input "[PERSON_NAME]"
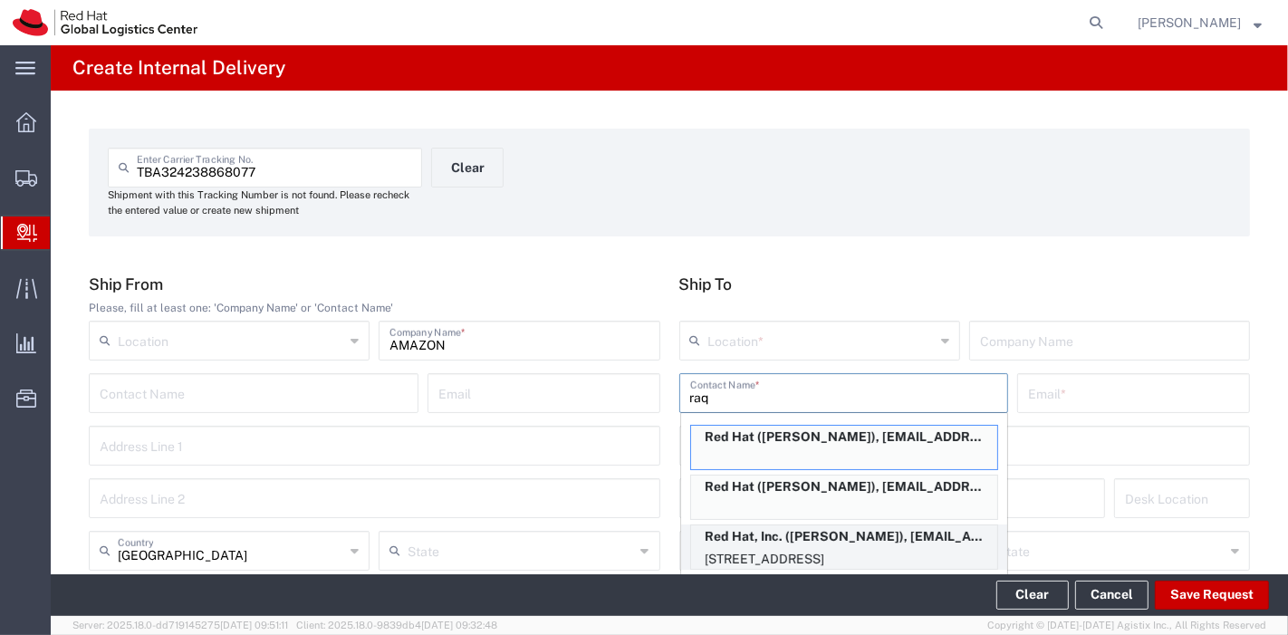
type input "[EMAIL_ADDRESS][DOMAIN_NAME]"
type input "[STREET_ADDRESS]"
type input "19S361"
type input "[GEOGRAPHIC_DATA]"
type input "RALEIGH"
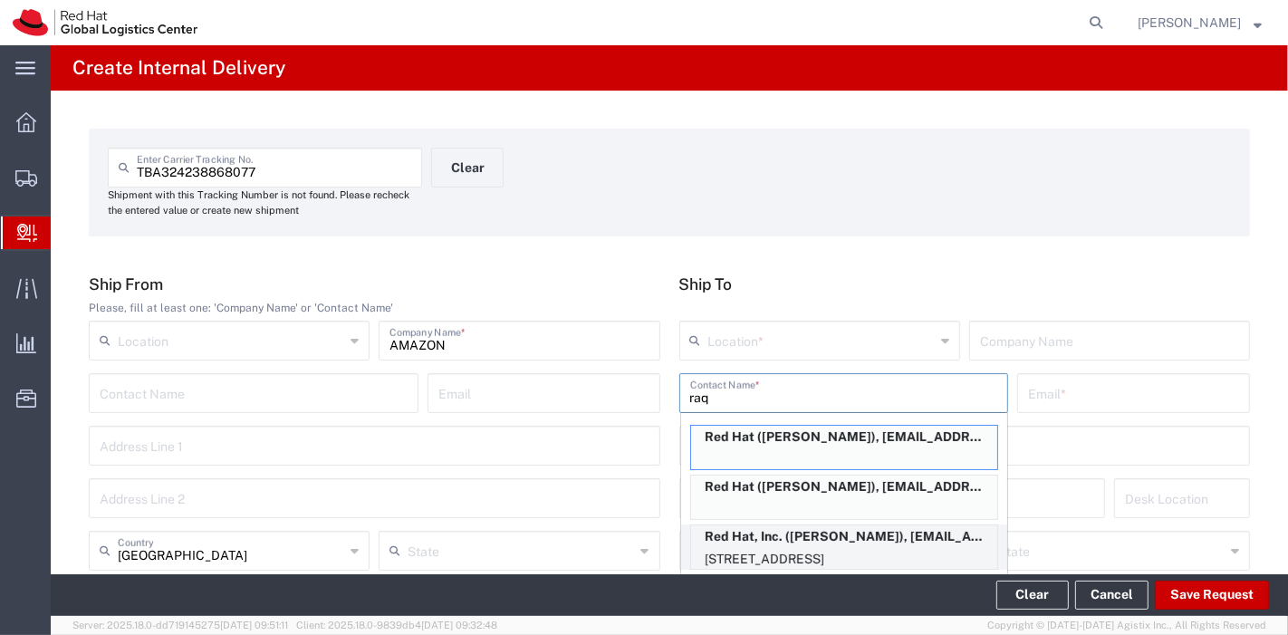
type input "27601"
type input "19196478534"
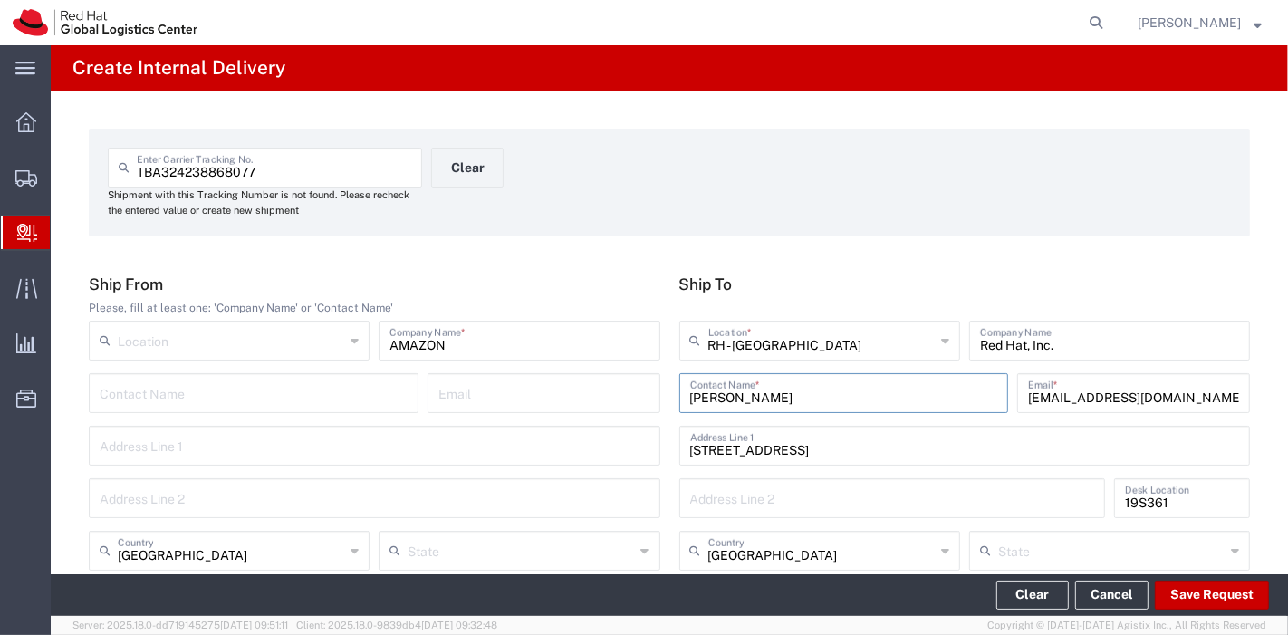
type input "[US_STATE]"
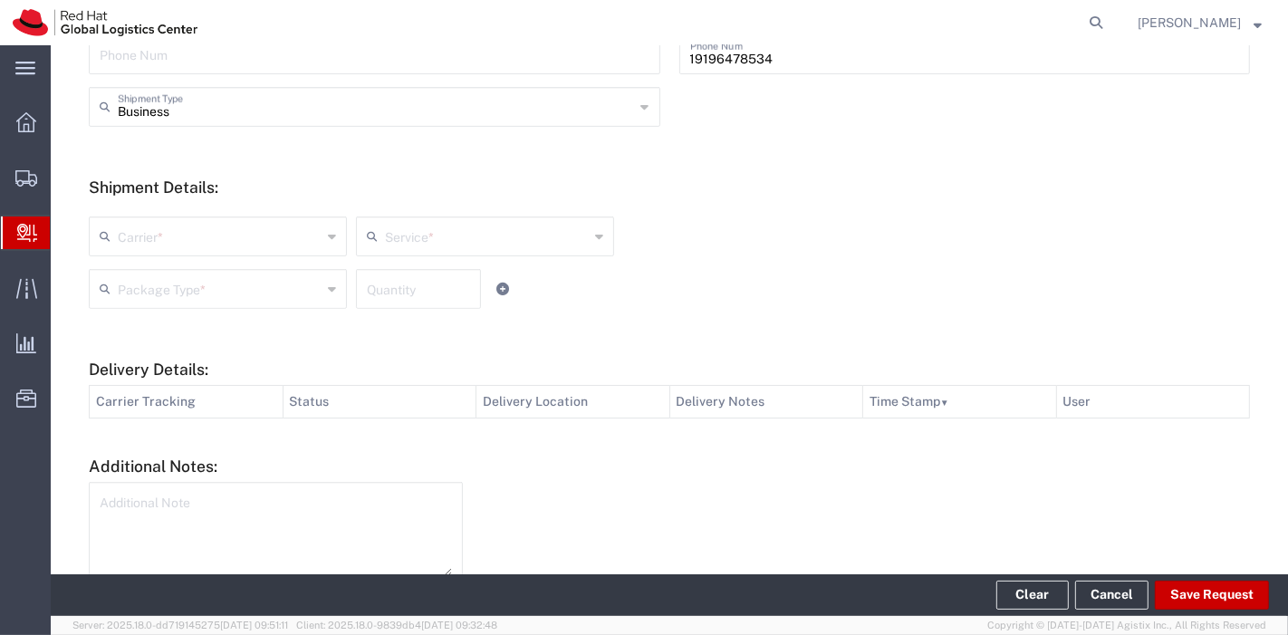
scroll to position [603, 0]
click at [198, 228] on input "text" at bounding box center [220, 233] width 204 height 32
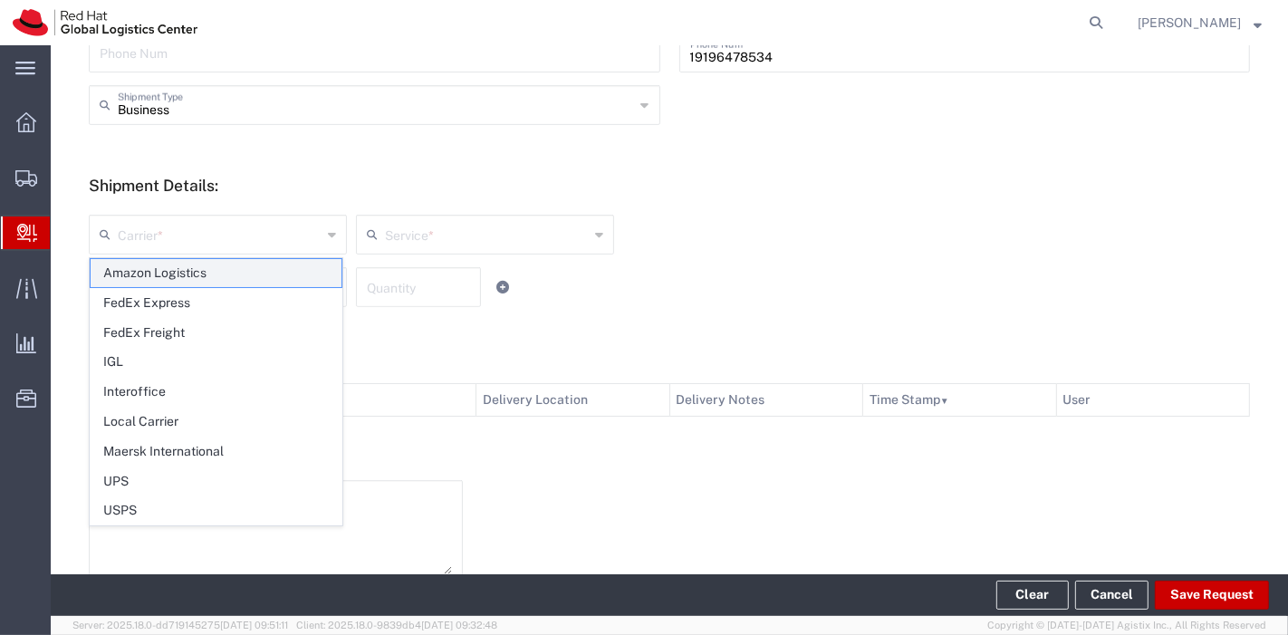
drag, startPoint x: 187, startPoint y: 279, endPoint x: 338, endPoint y: 259, distance: 152.6
click at [187, 279] on span "Amazon Logistics" at bounding box center [216, 273] width 251 height 28
type input "Amazon Logistics"
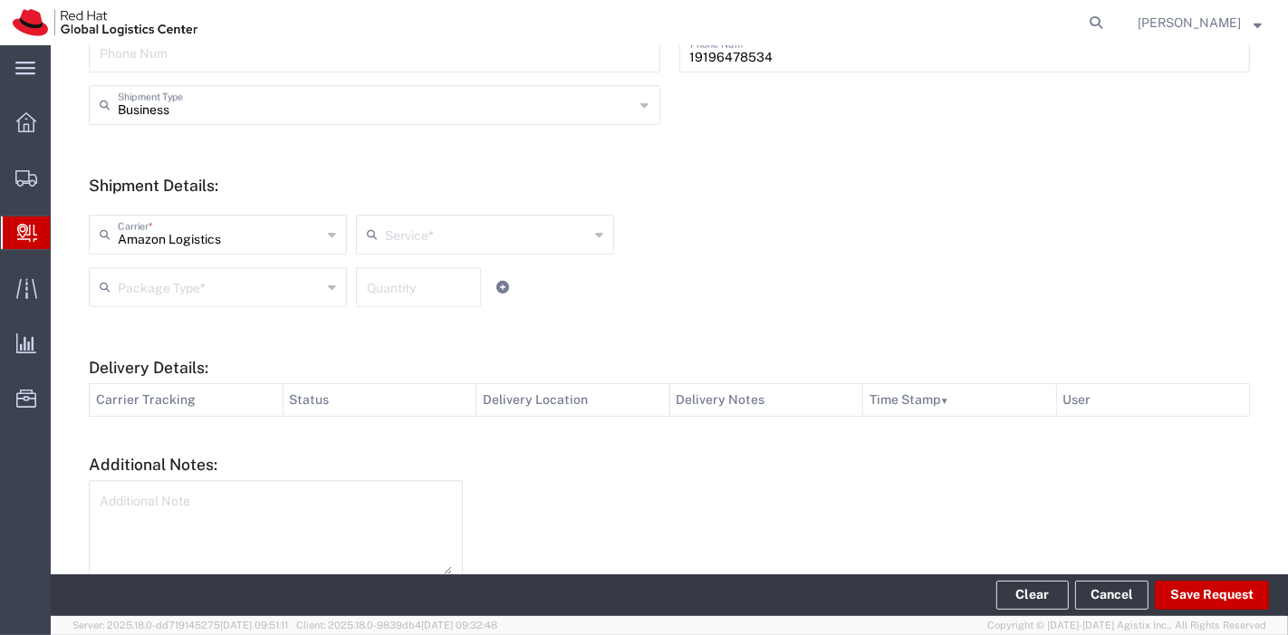
click at [390, 238] on input "text" at bounding box center [487, 233] width 204 height 32
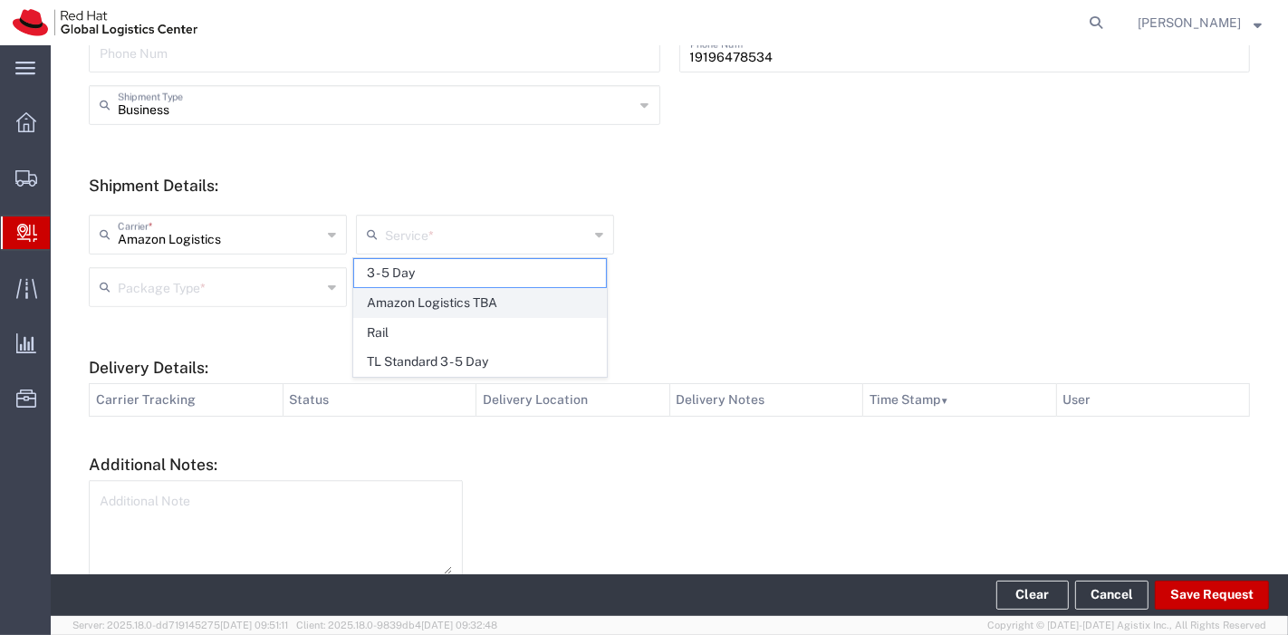
drag, startPoint x: 427, startPoint y: 304, endPoint x: 295, endPoint y: 273, distance: 135.1
click at [427, 304] on span "Amazon Logistics TBA" at bounding box center [479, 303] width 251 height 28
type input "Amazon Logistics TBA"
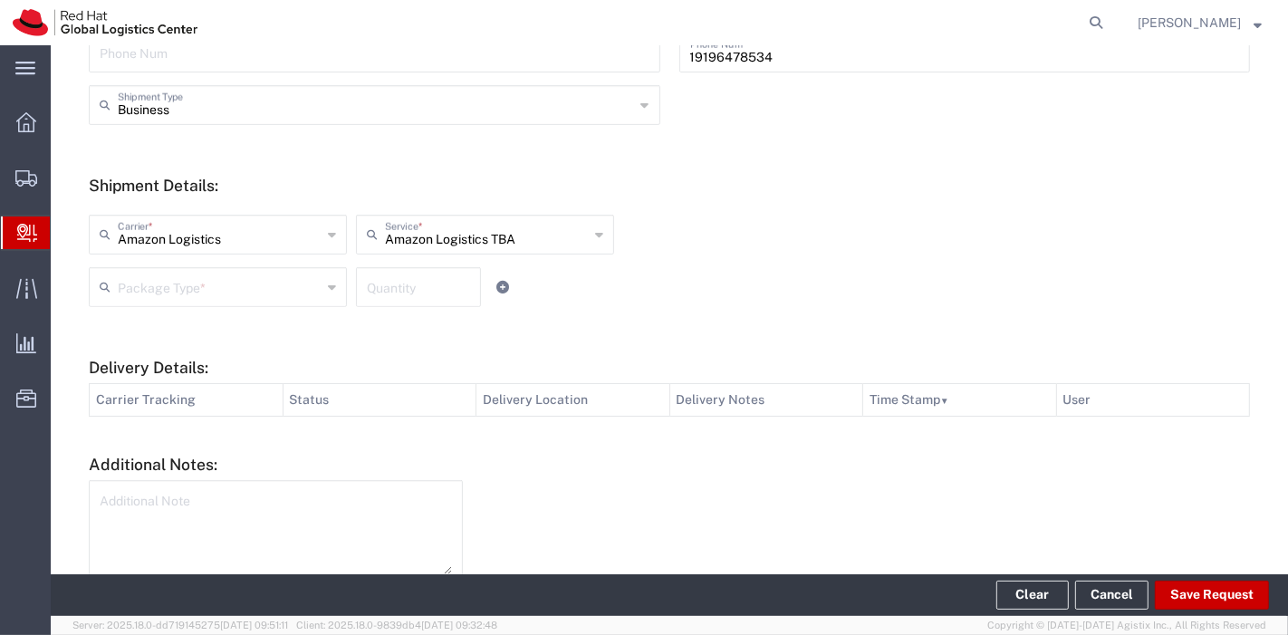
click at [254, 275] on input "text" at bounding box center [220, 286] width 204 height 32
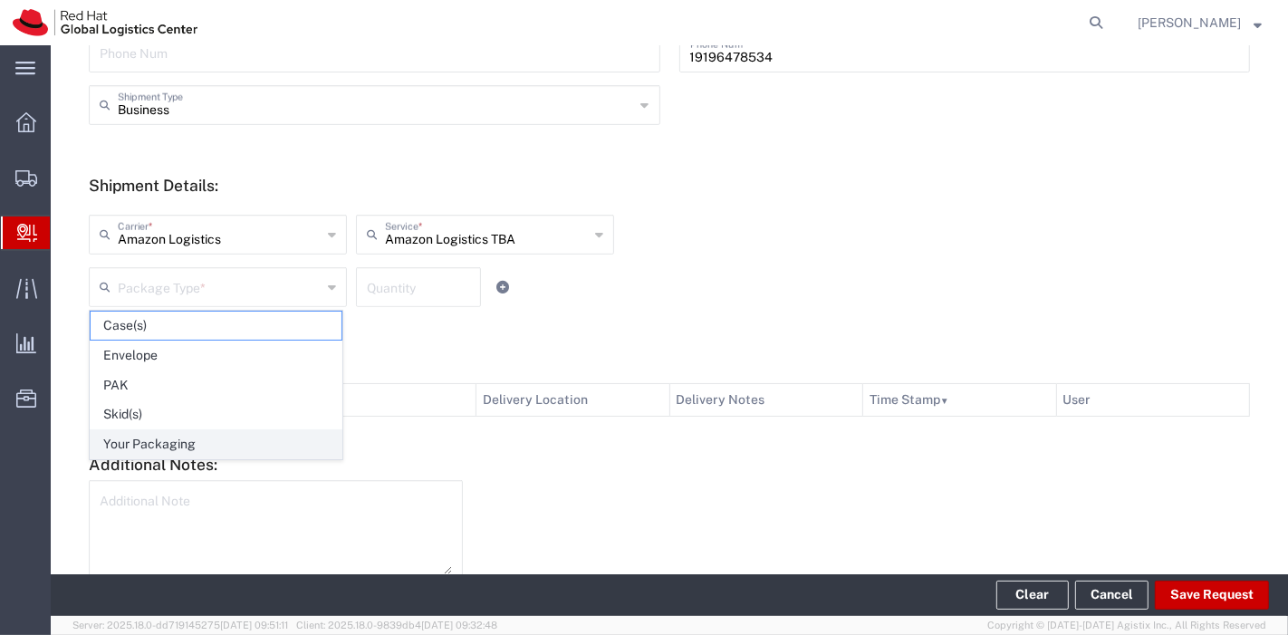
click at [240, 433] on span "Your Packaging" at bounding box center [216, 444] width 251 height 28
type input "Your Packaging"
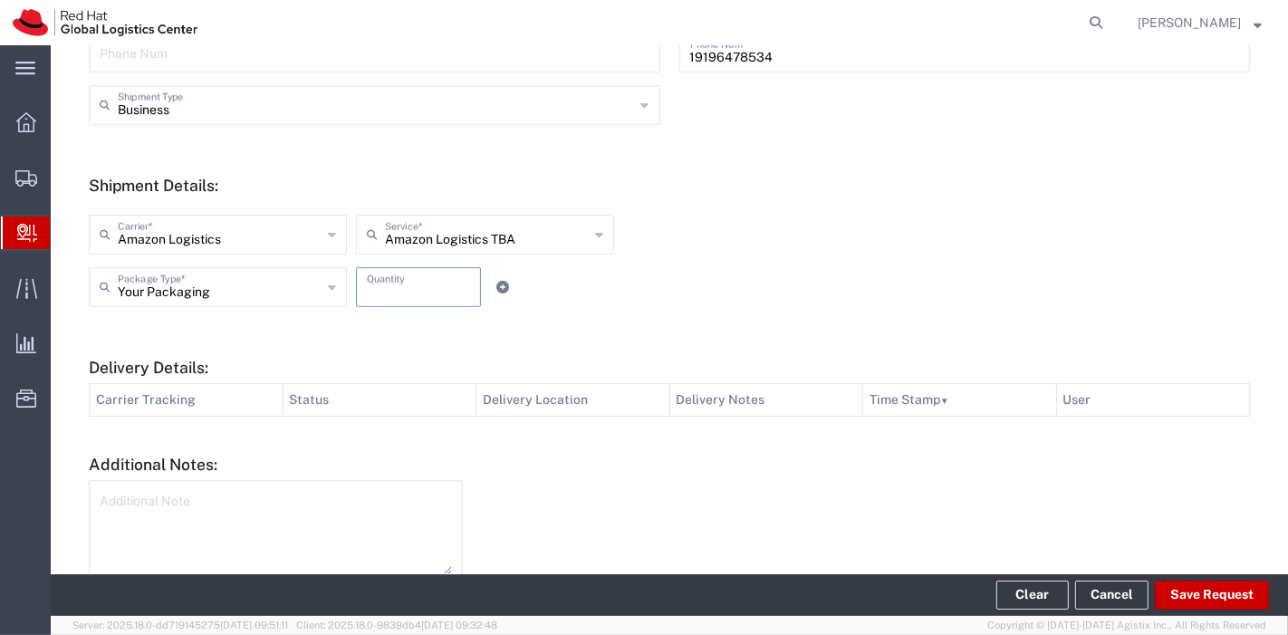
click at [374, 295] on input "number" at bounding box center [418, 286] width 103 height 32
type input "1"
click at [1240, 598] on button "Save Request" at bounding box center [1212, 595] width 114 height 29
type input "[GEOGRAPHIC_DATA]"
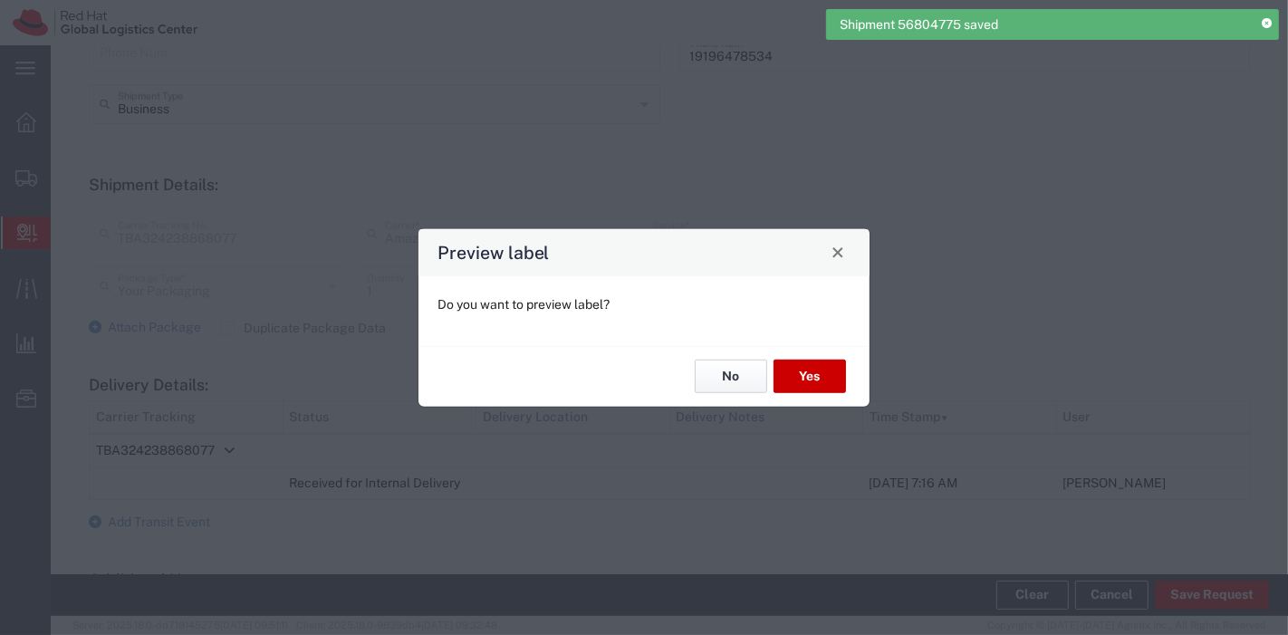
click at [711, 363] on button "No" at bounding box center [731, 377] width 72 height 34
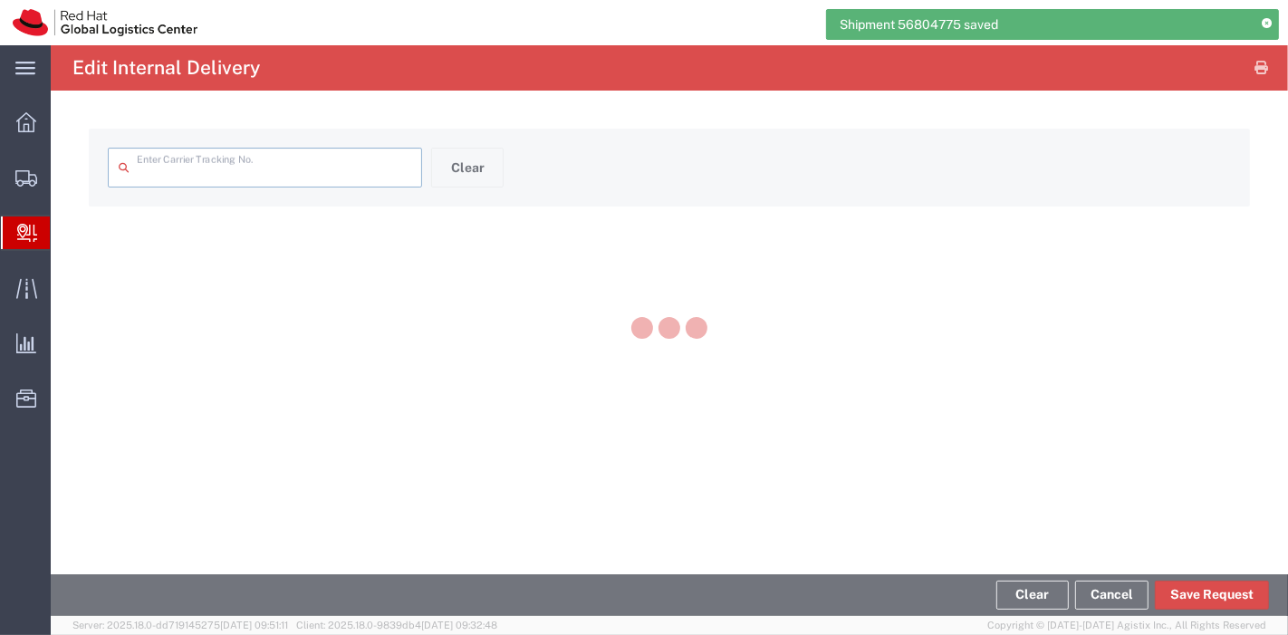
type input "TBA324238868077"
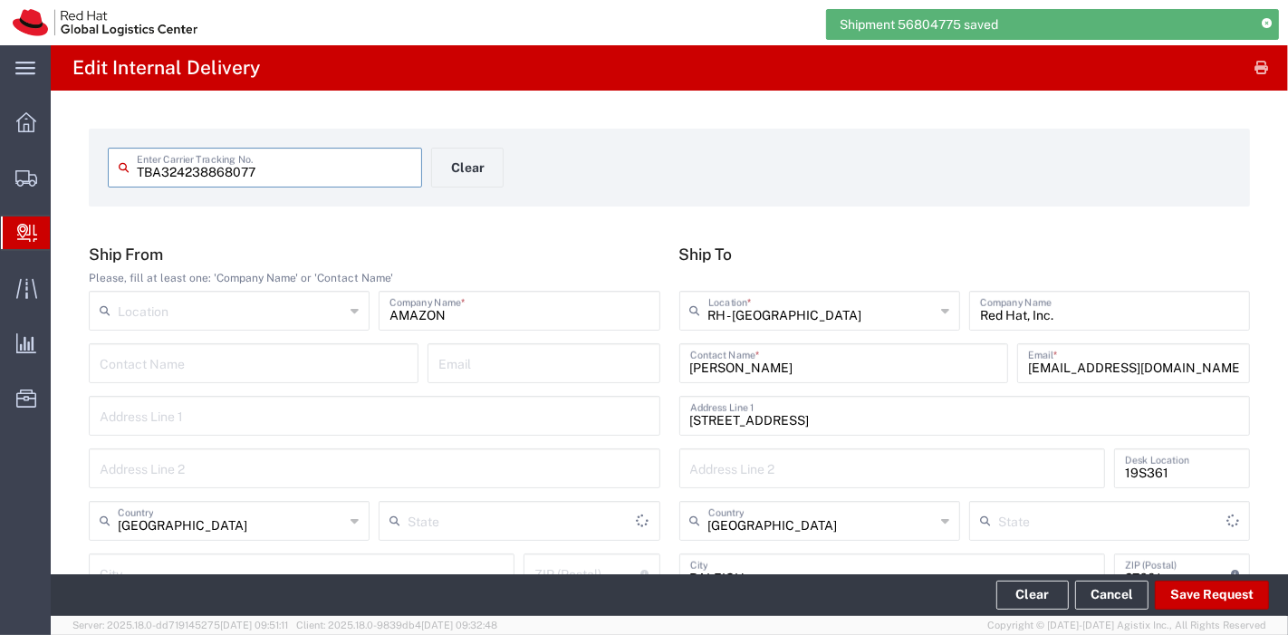
type input "[US_STATE]"
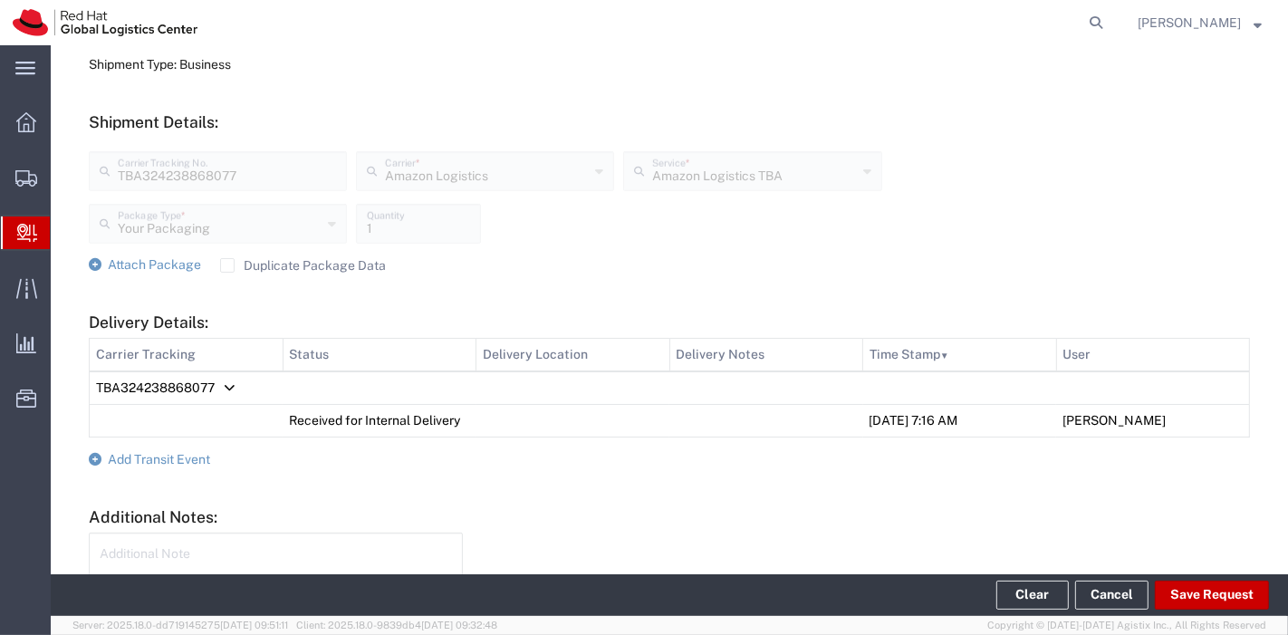
scroll to position [704, 0]
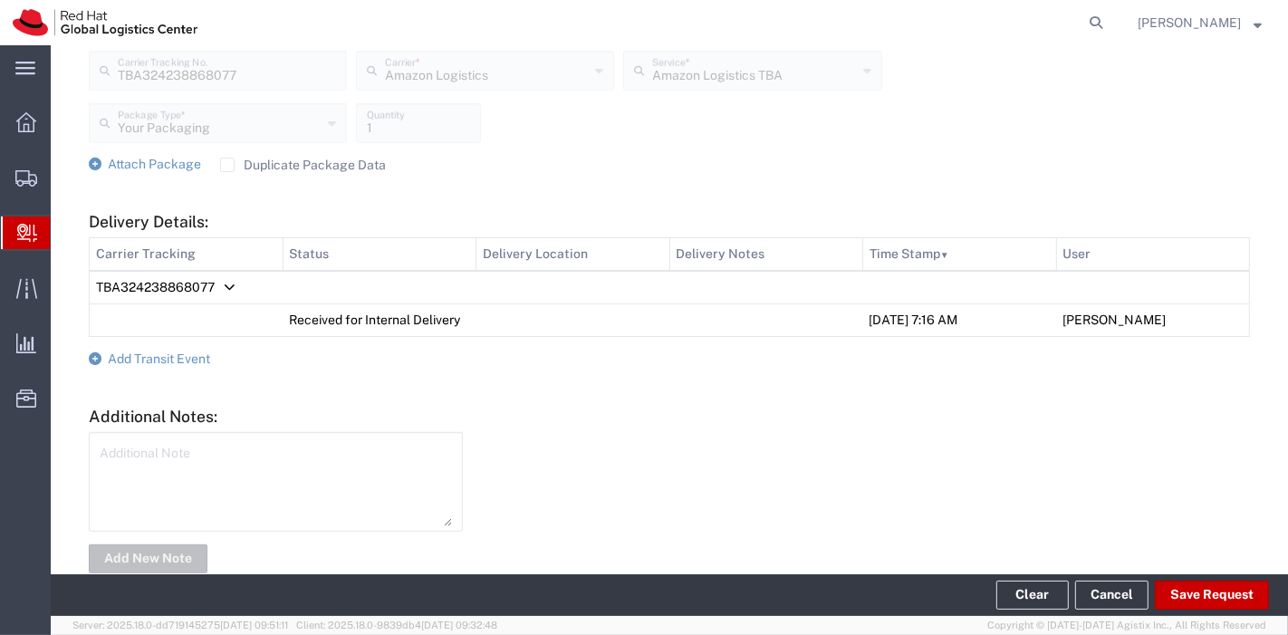
drag, startPoint x: 225, startPoint y: 156, endPoint x: 219, endPoint y: 168, distance: 13.0
click at [225, 158] on label "Duplicate Package Data" at bounding box center [303, 165] width 166 height 14
click at [227, 165] on input "Duplicate Package Data" at bounding box center [227, 165] width 0 height 0
click at [142, 353] on span "Add Transit Event" at bounding box center [159, 358] width 102 height 14
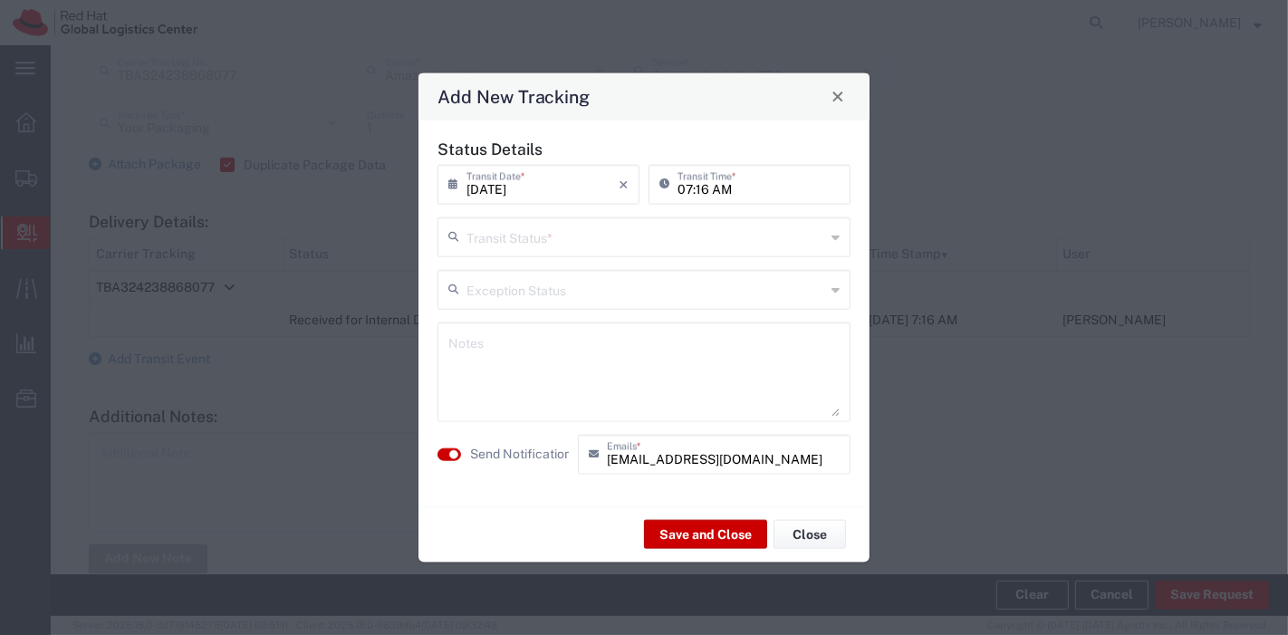
click at [605, 233] on input "text" at bounding box center [645, 235] width 359 height 32
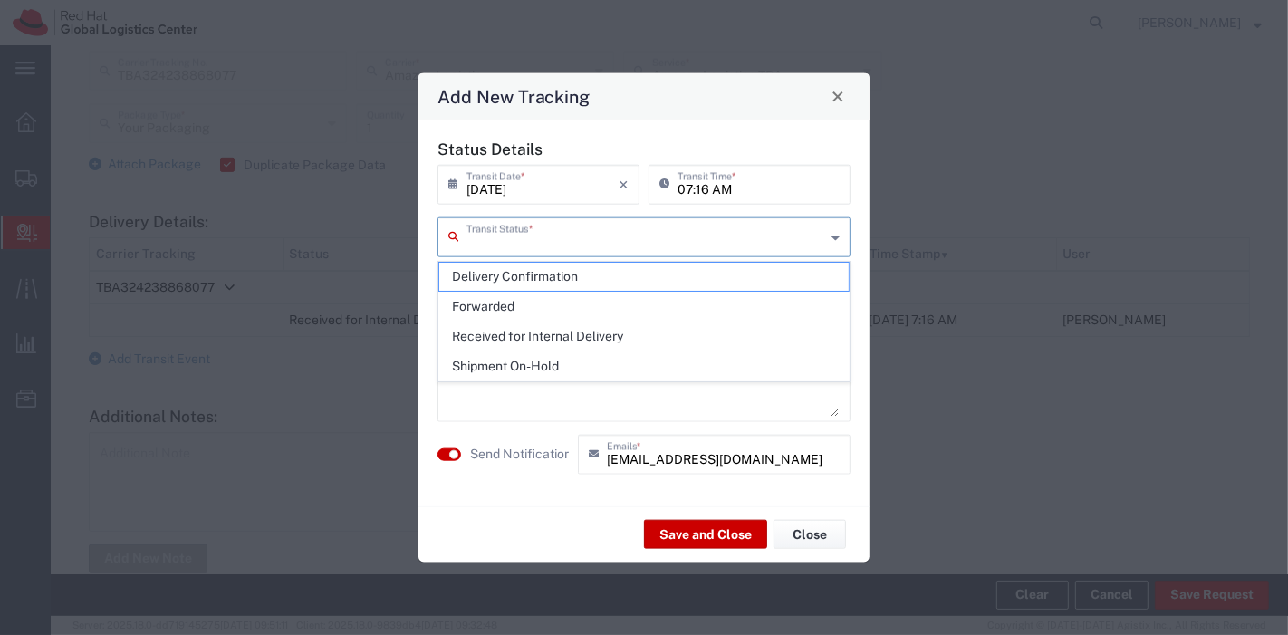
click at [524, 526] on div "Save and Close Close" at bounding box center [643, 533] width 451 height 57
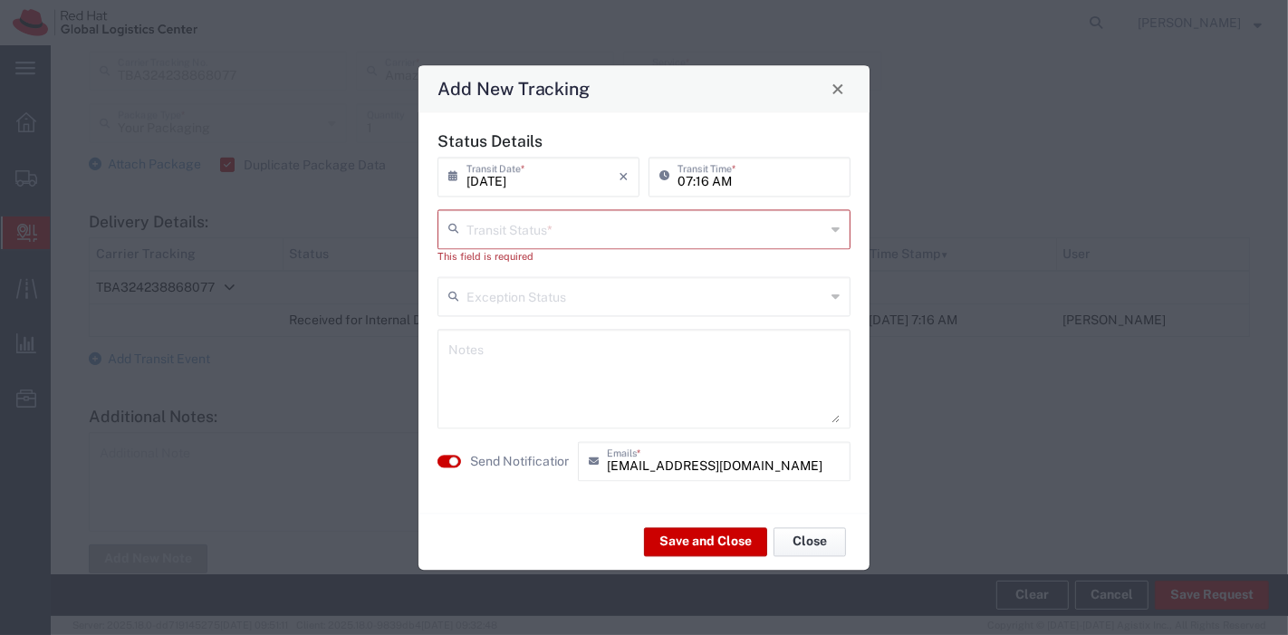
click at [836, 538] on button "Close" at bounding box center [810, 541] width 72 height 29
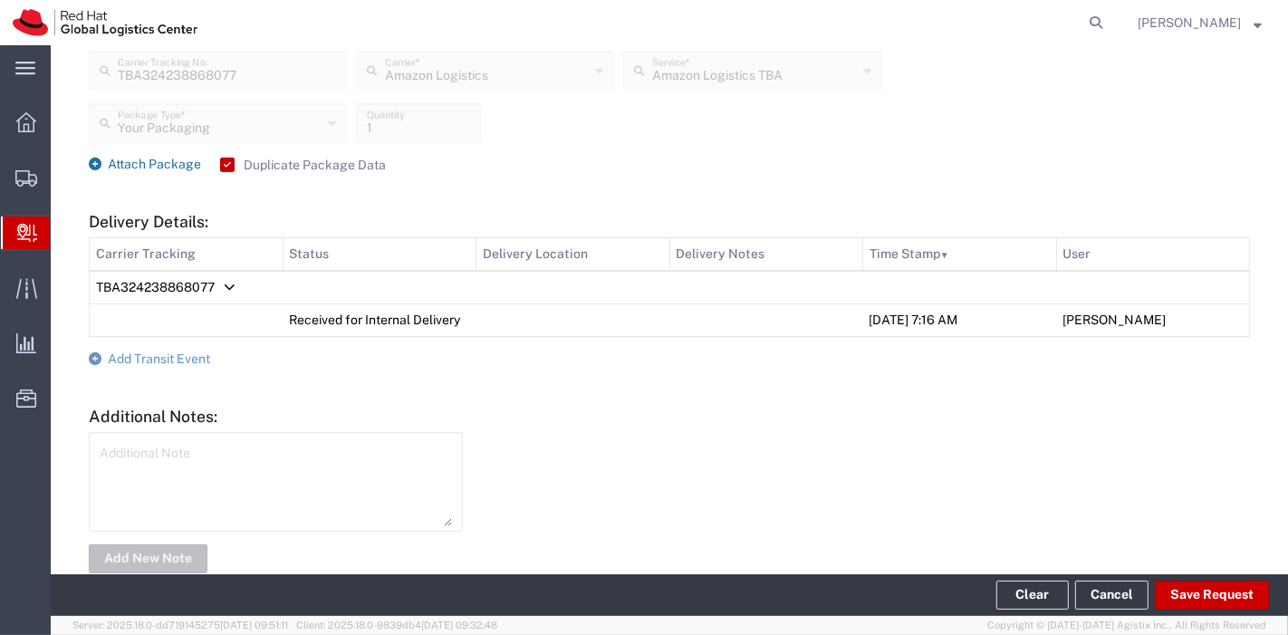
click at [165, 164] on span "Attach Package" at bounding box center [154, 164] width 93 height 14
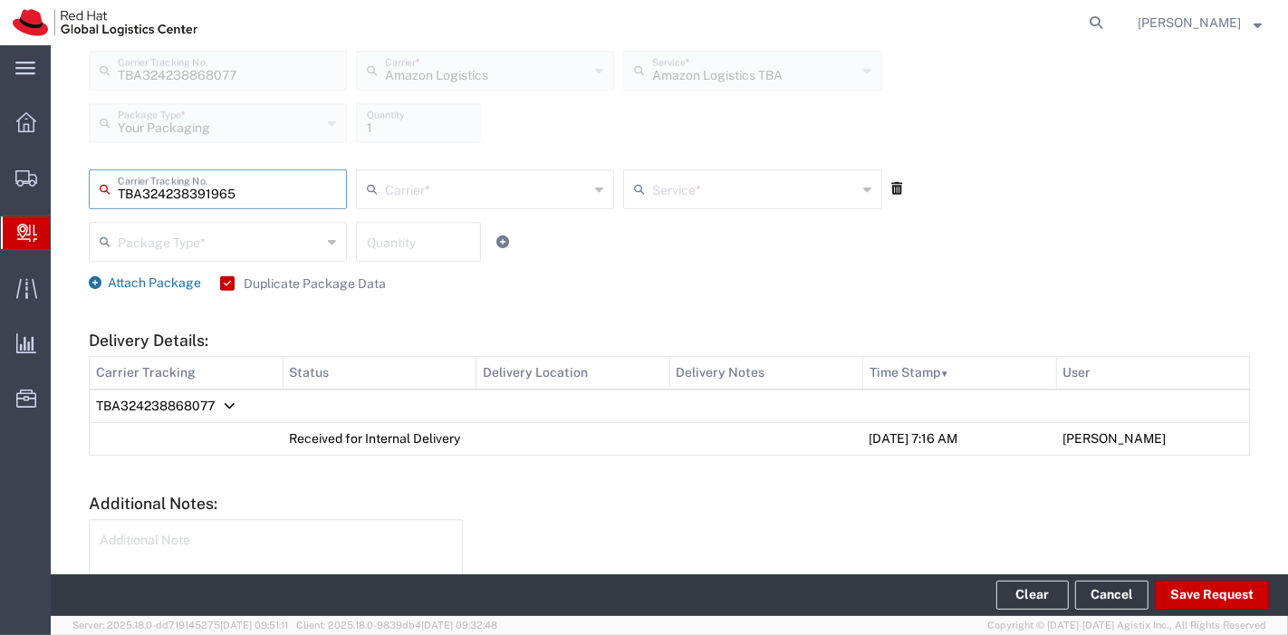
type input "TBA324238391965"
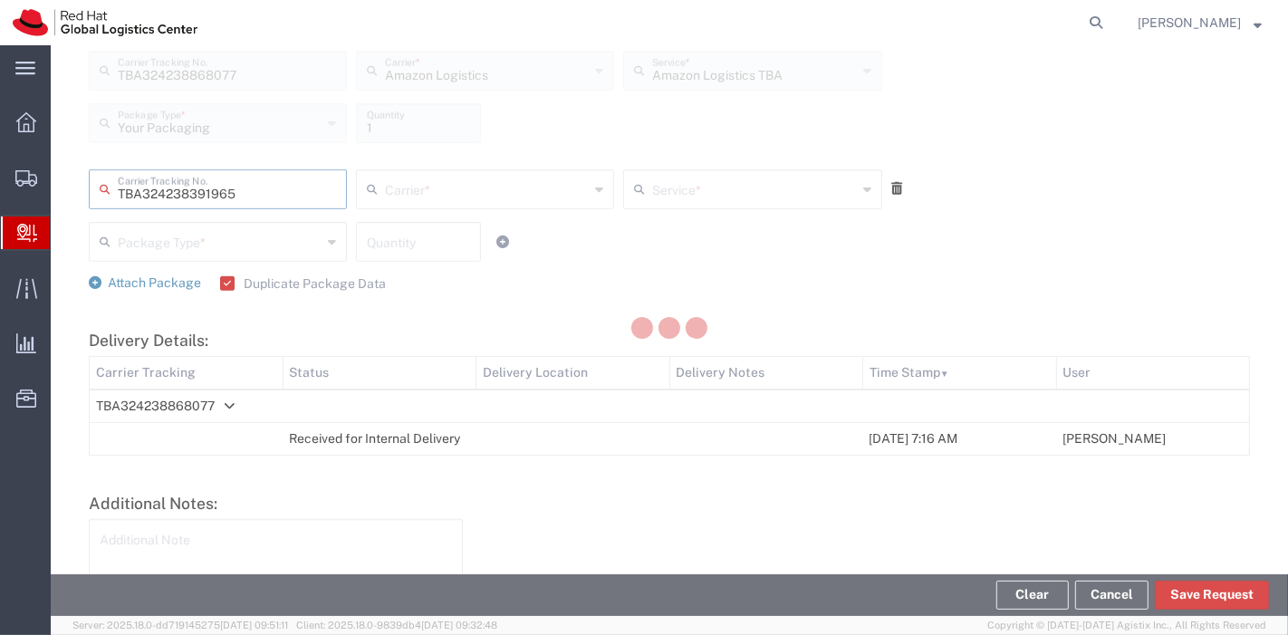
type input "Amazon Logistics"
type input "Your Packaging"
type input "1"
type input "Amazon Logistics TBA"
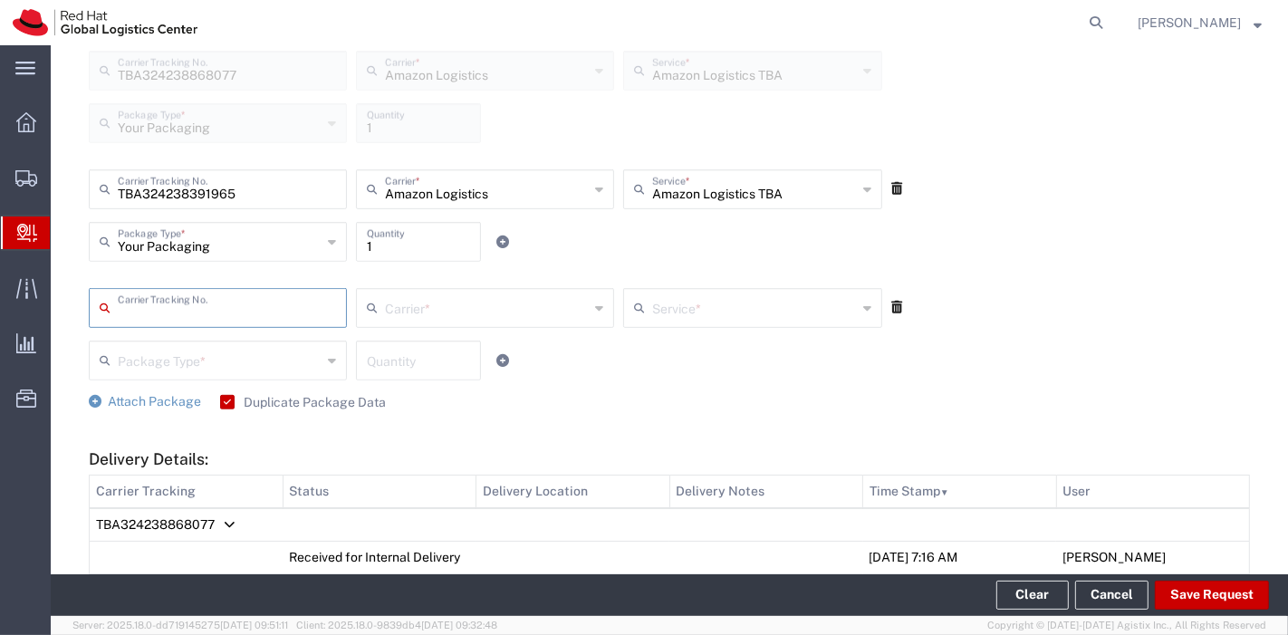
click at [891, 301] on icon at bounding box center [896, 307] width 11 height 13
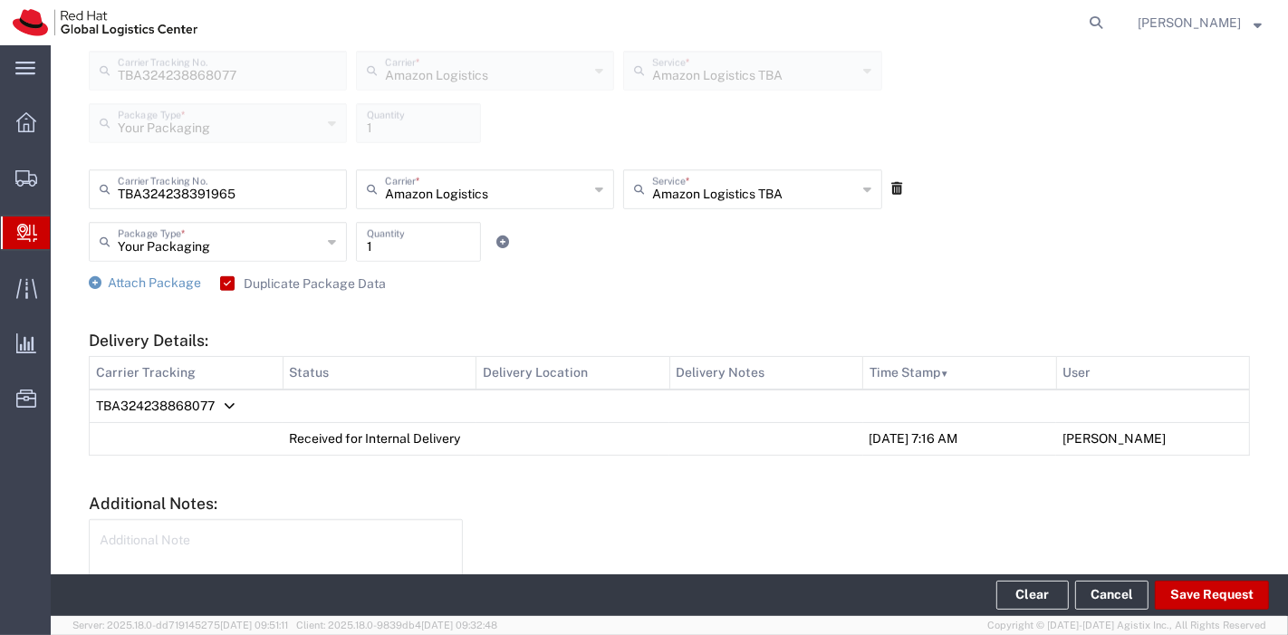
scroll to position [826, 0]
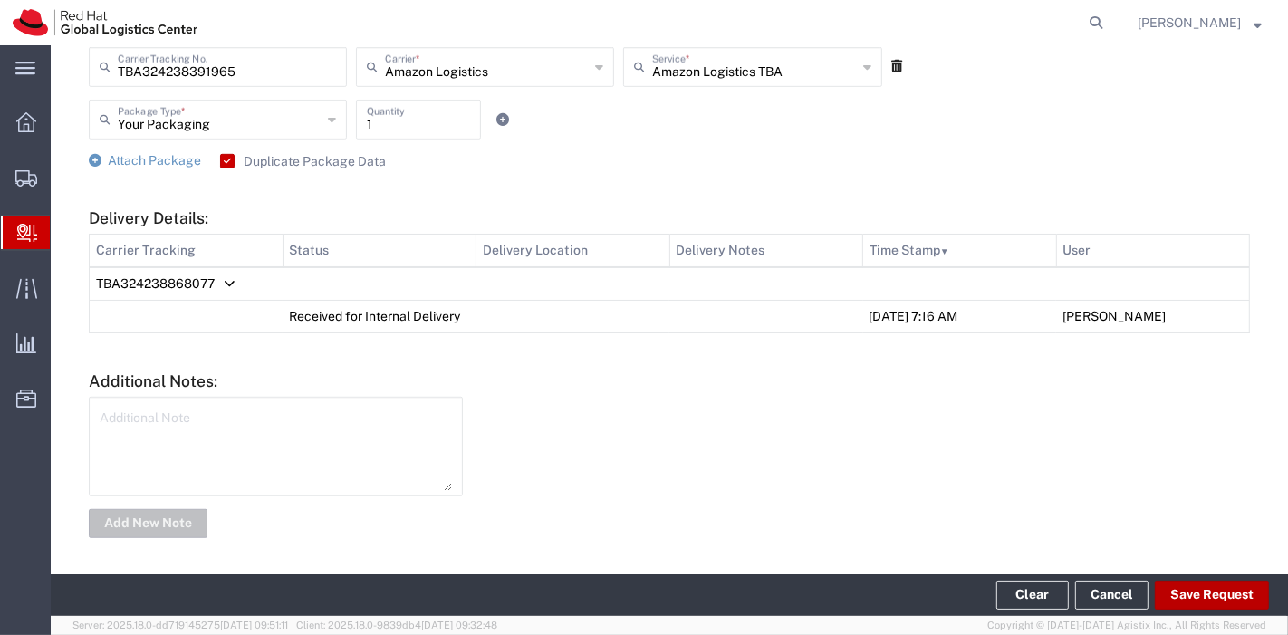
click at [1216, 598] on button "Save Request" at bounding box center [1212, 595] width 114 height 29
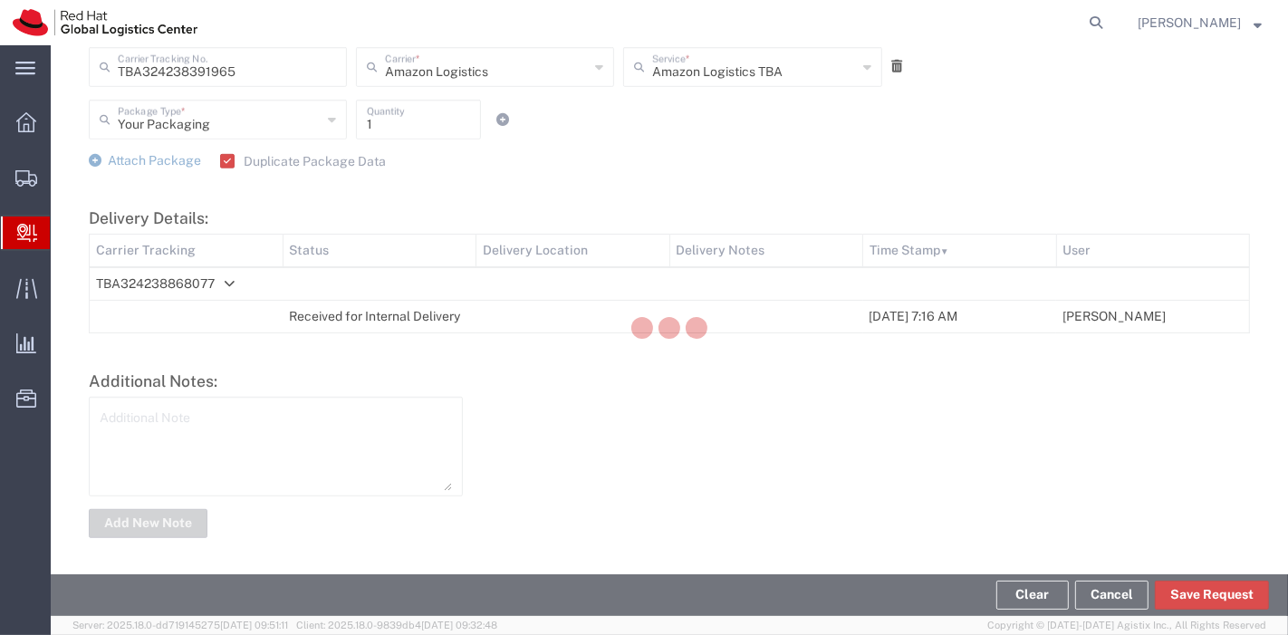
click at [648, 323] on div at bounding box center [643, 328] width 10 height 10
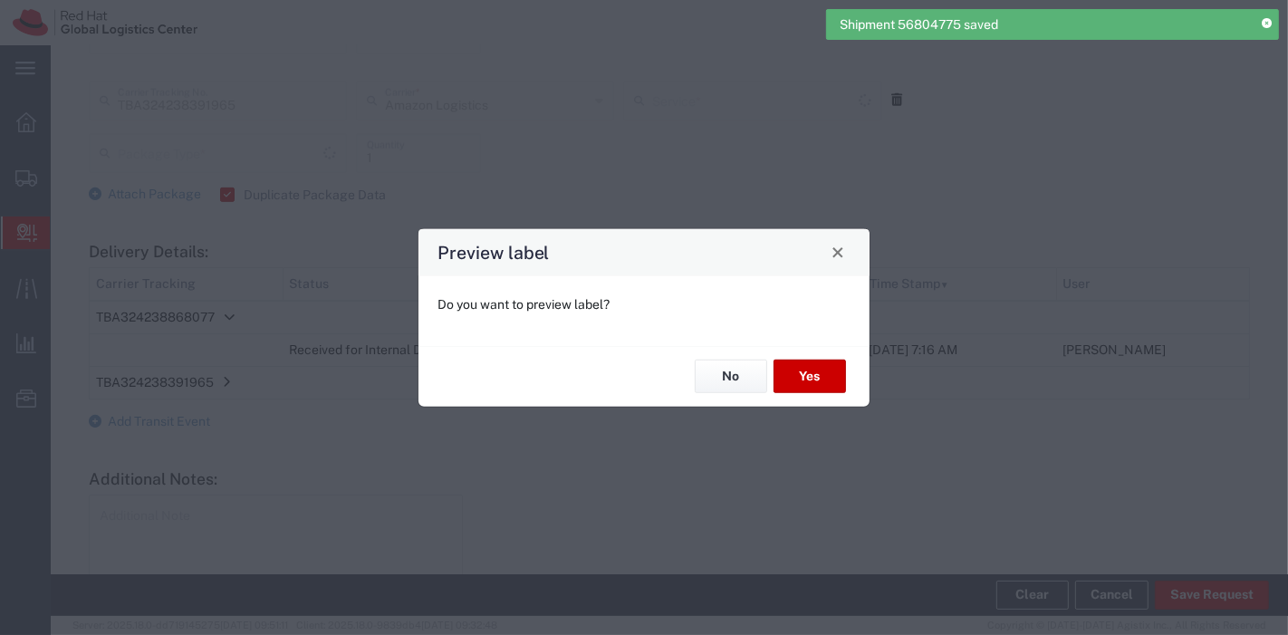
type input "Amazon Logistics TBA"
type input "Your Packaging"
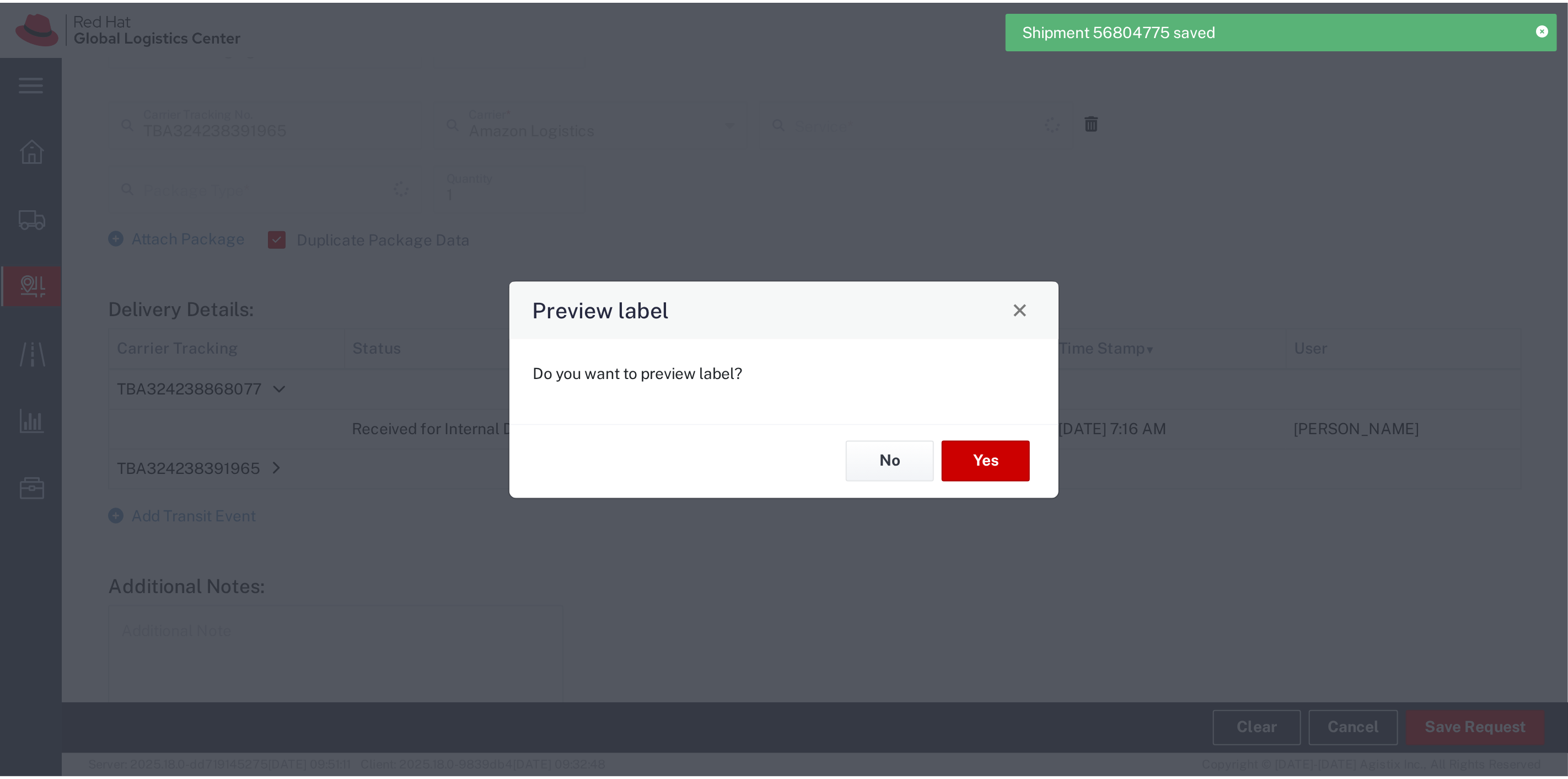
scroll to position [524, 0]
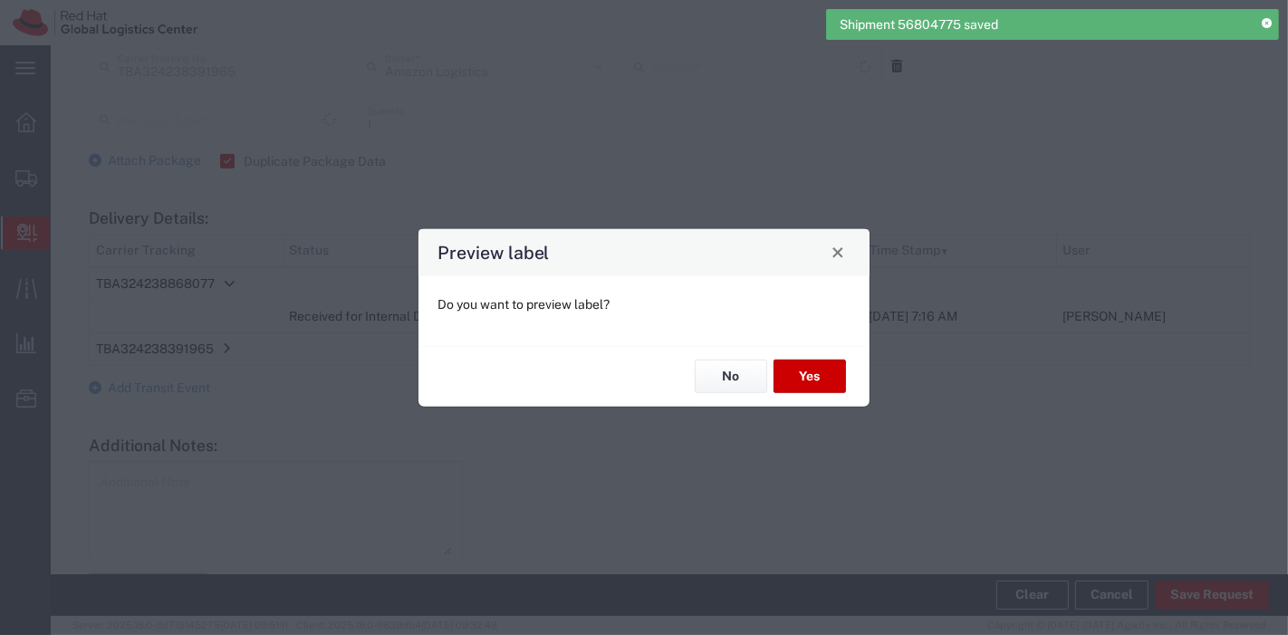
type input "Your Packaging"
type input "Amazon Logistics TBA"
click at [799, 376] on button "Yes" at bounding box center [810, 377] width 72 height 34
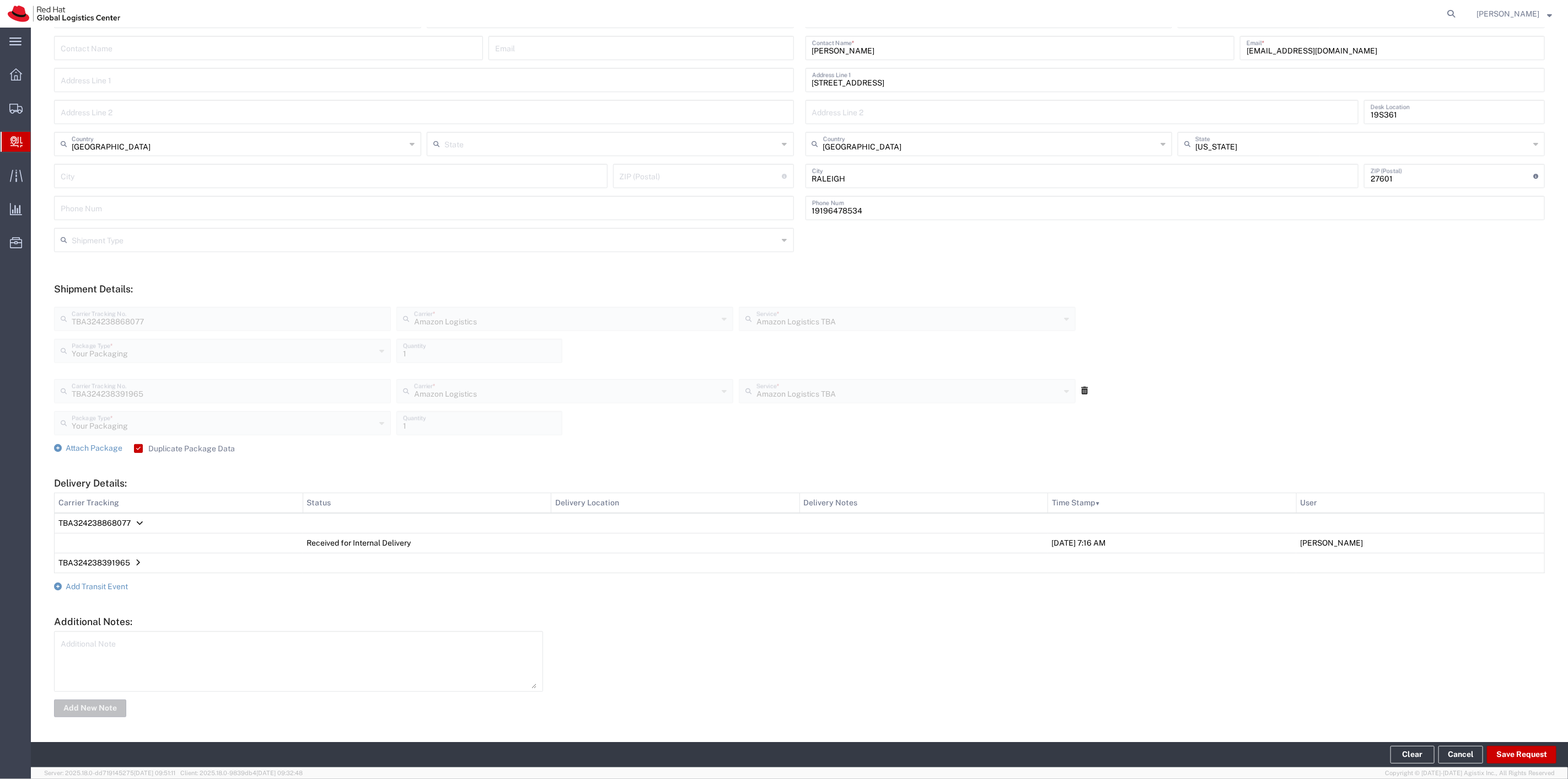
scroll to position [173, 0]
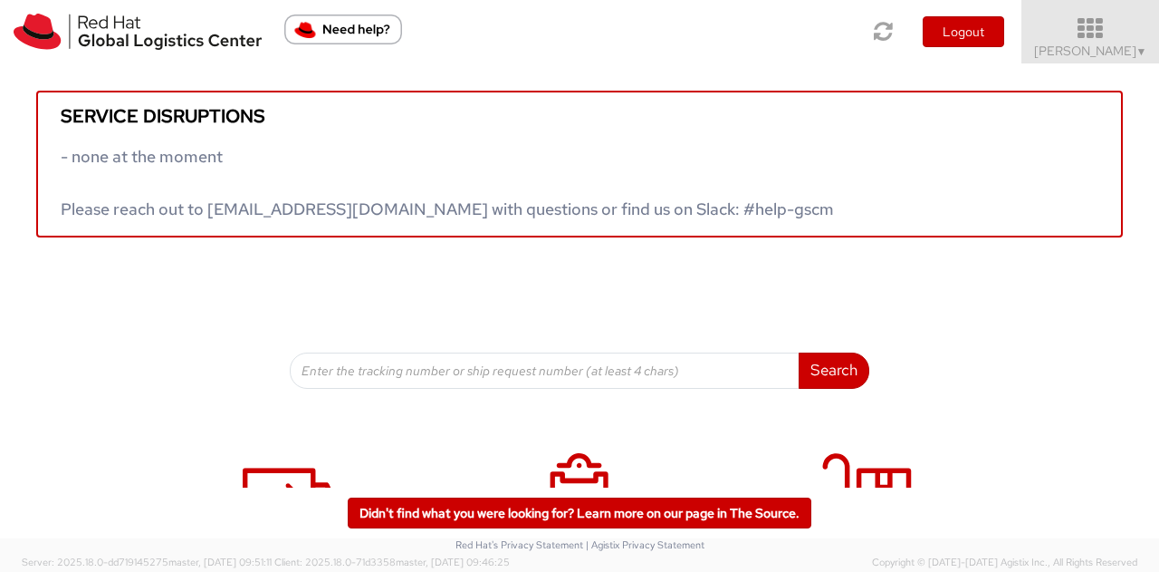
click at [1066, 43] on span "Jason Alexander ▼" at bounding box center [1090, 51] width 113 height 16
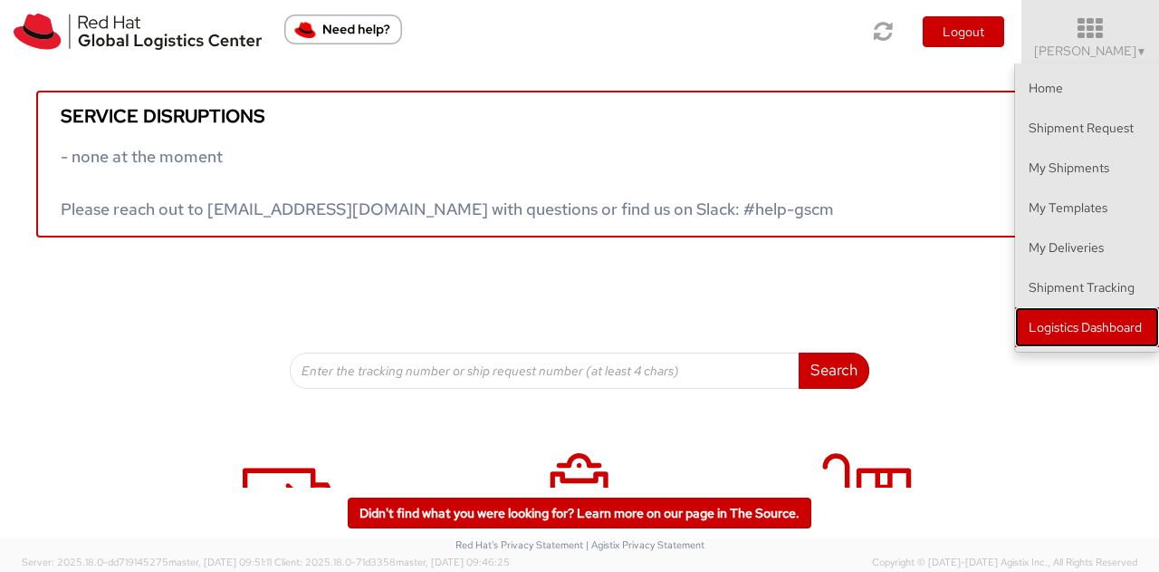
click at [1085, 311] on link "Logistics Dashboard" at bounding box center [1087, 327] width 144 height 40
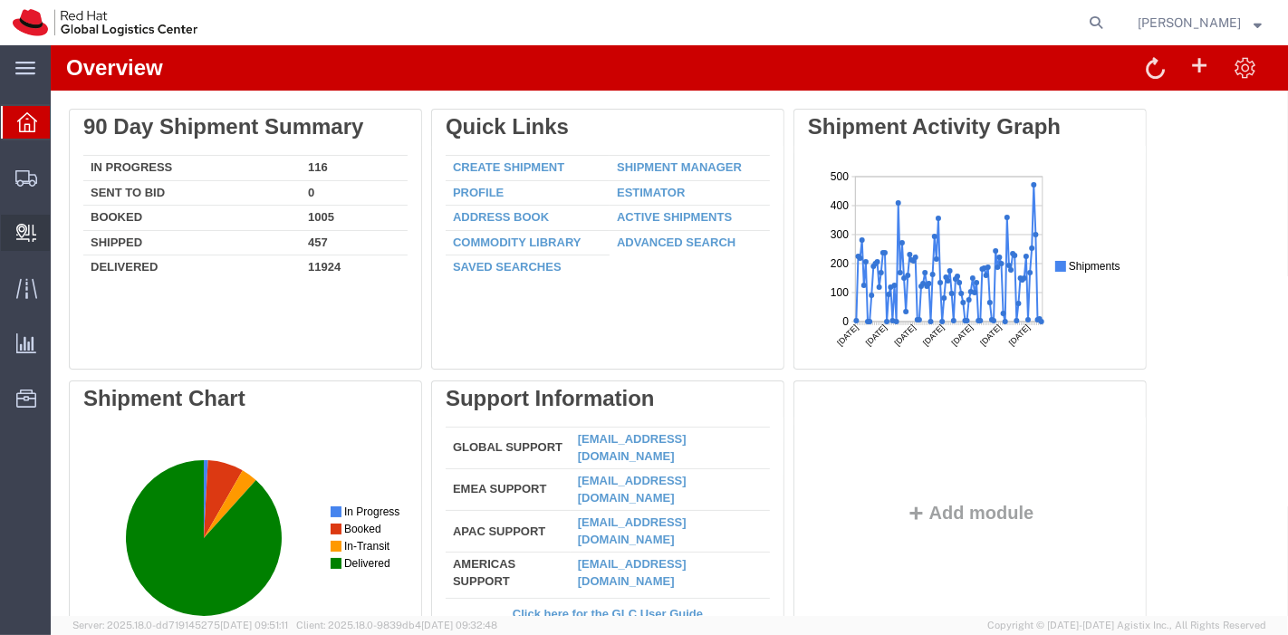
click at [0, 0] on span "Create Delivery" at bounding box center [0, 0] width 0 height 0
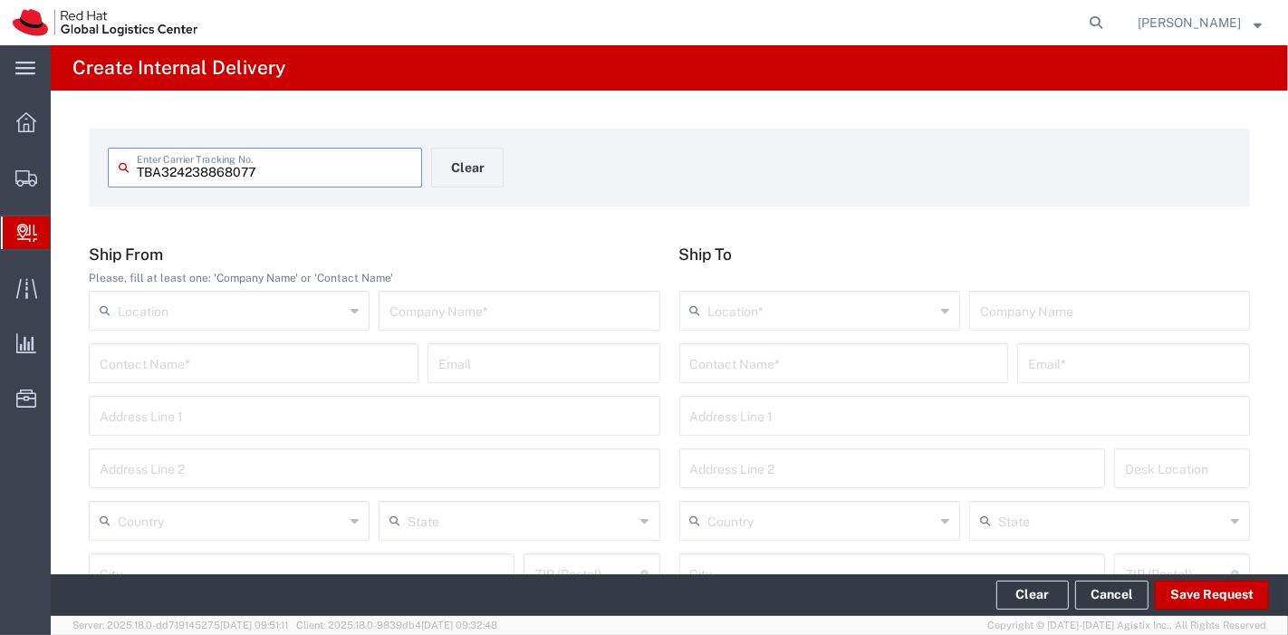
type input "TBA324238868077"
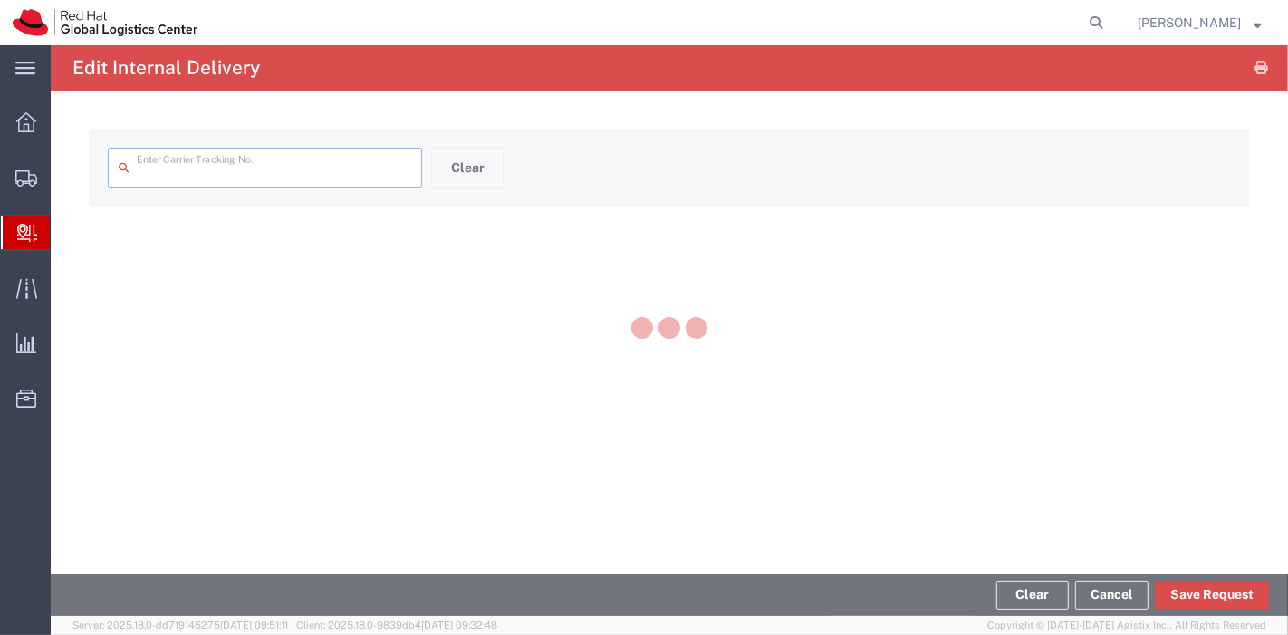
type input "TBA324238868077"
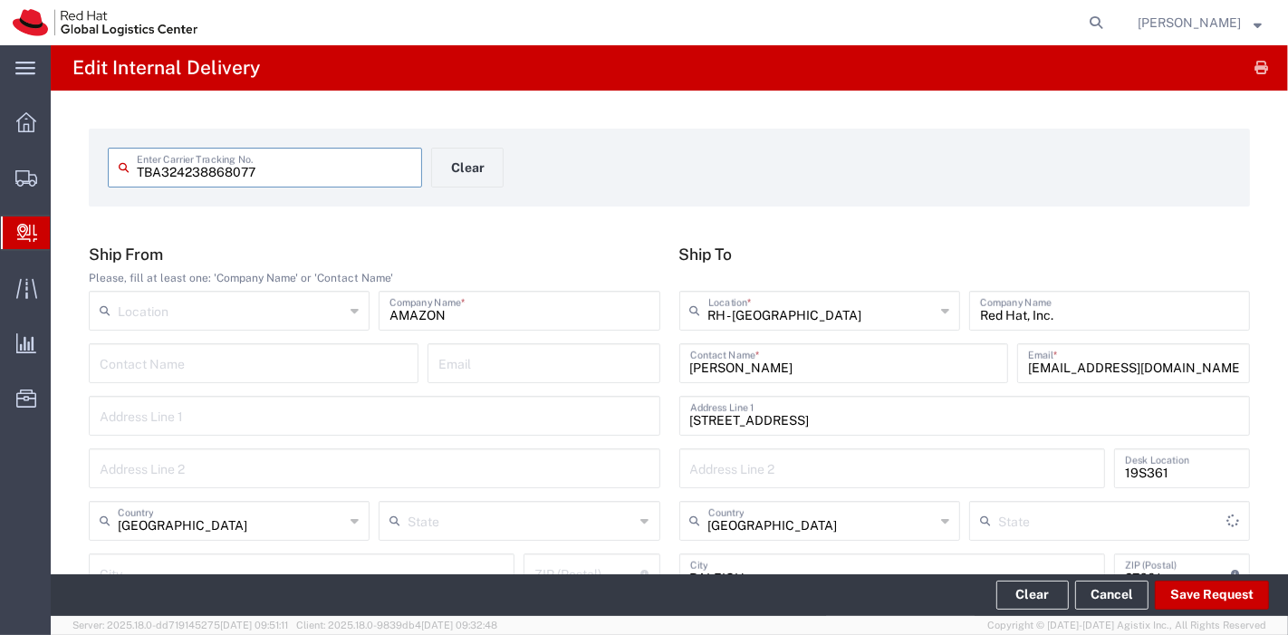
type input "Amazon Logistics TBA"
type input "[US_STATE]"
type input "Your Packaging"
type input "Amazon Logistics TBA"
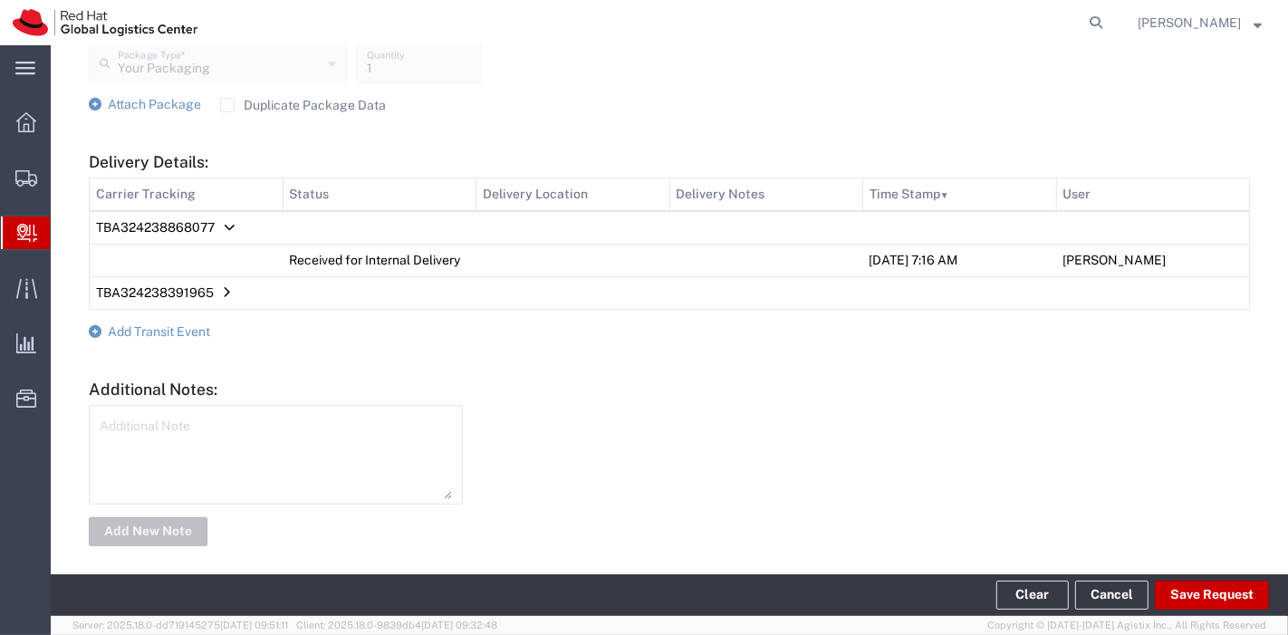
scroll to position [883, 0]
click at [161, 326] on span "Add Transit Event" at bounding box center [159, 330] width 102 height 14
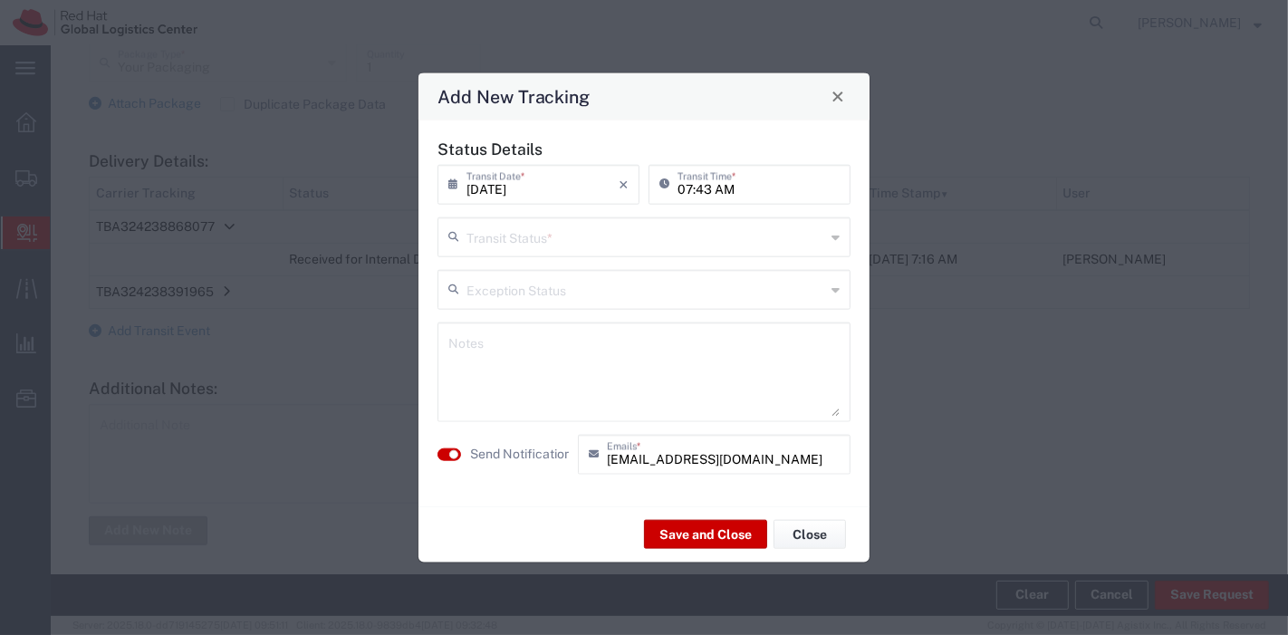
click at [709, 238] on input "text" at bounding box center [645, 235] width 359 height 32
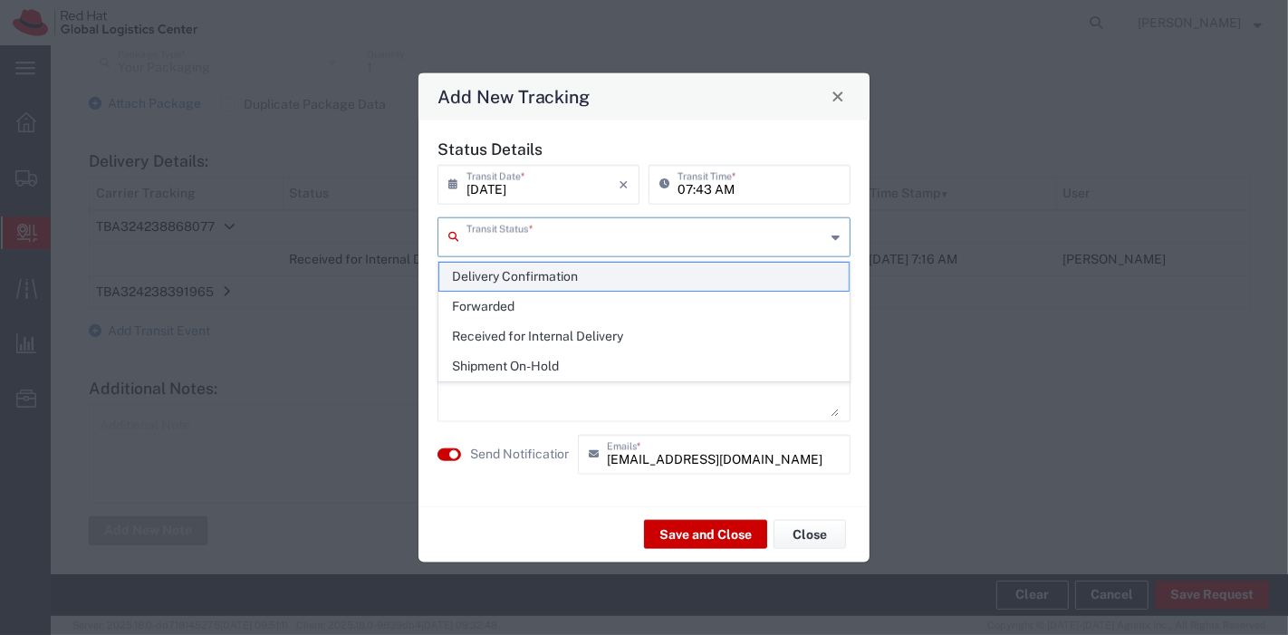
click at [632, 274] on span "Delivery Confirmation" at bounding box center [644, 277] width 410 height 28
type input "Delivery Confirmation"
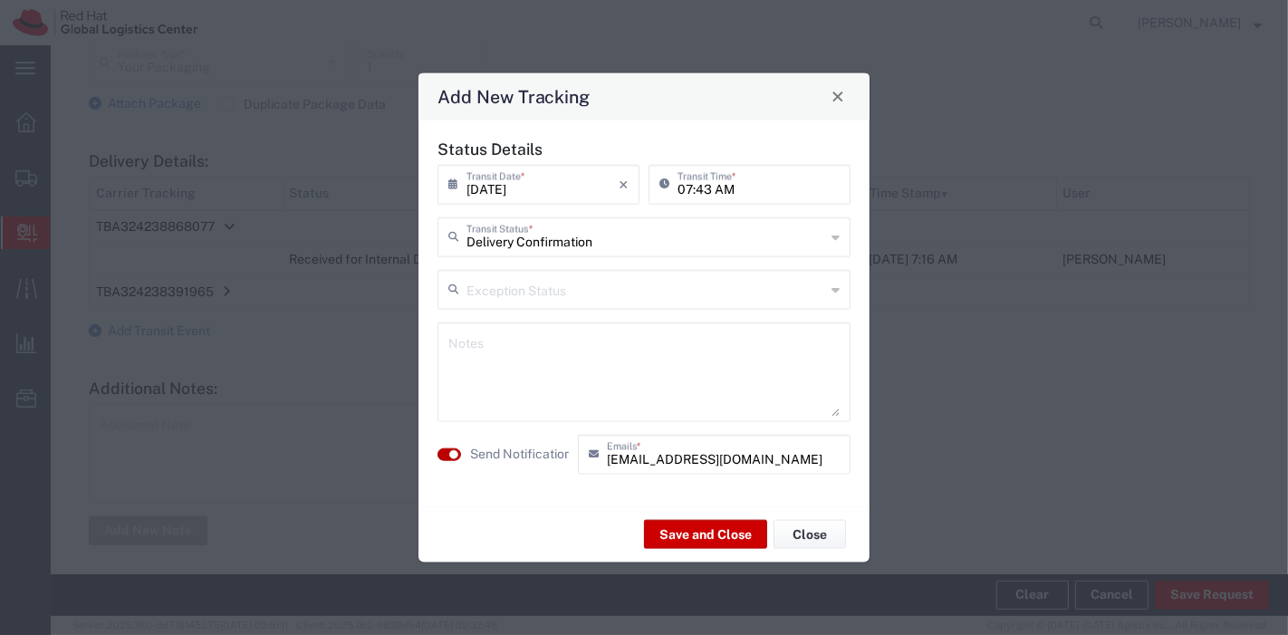
click at [455, 457] on small "button" at bounding box center [453, 453] width 9 height 9
click at [687, 525] on button "Save and Close" at bounding box center [705, 534] width 123 height 29
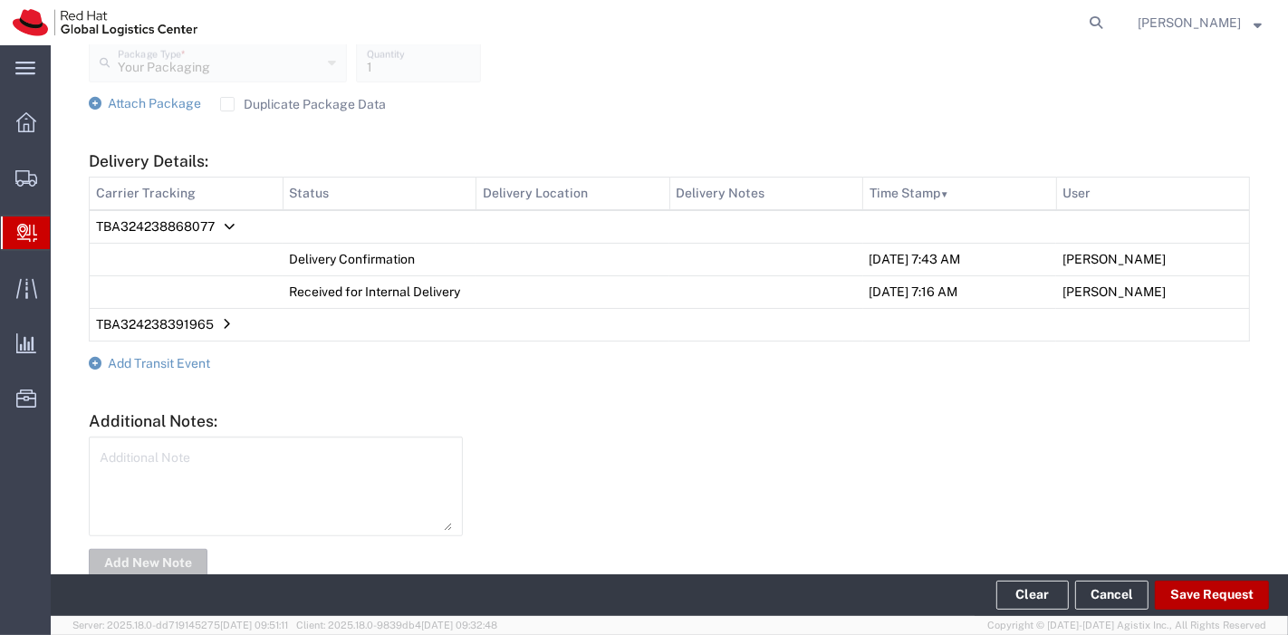
click at [1206, 598] on button "Save Request" at bounding box center [1212, 595] width 114 height 29
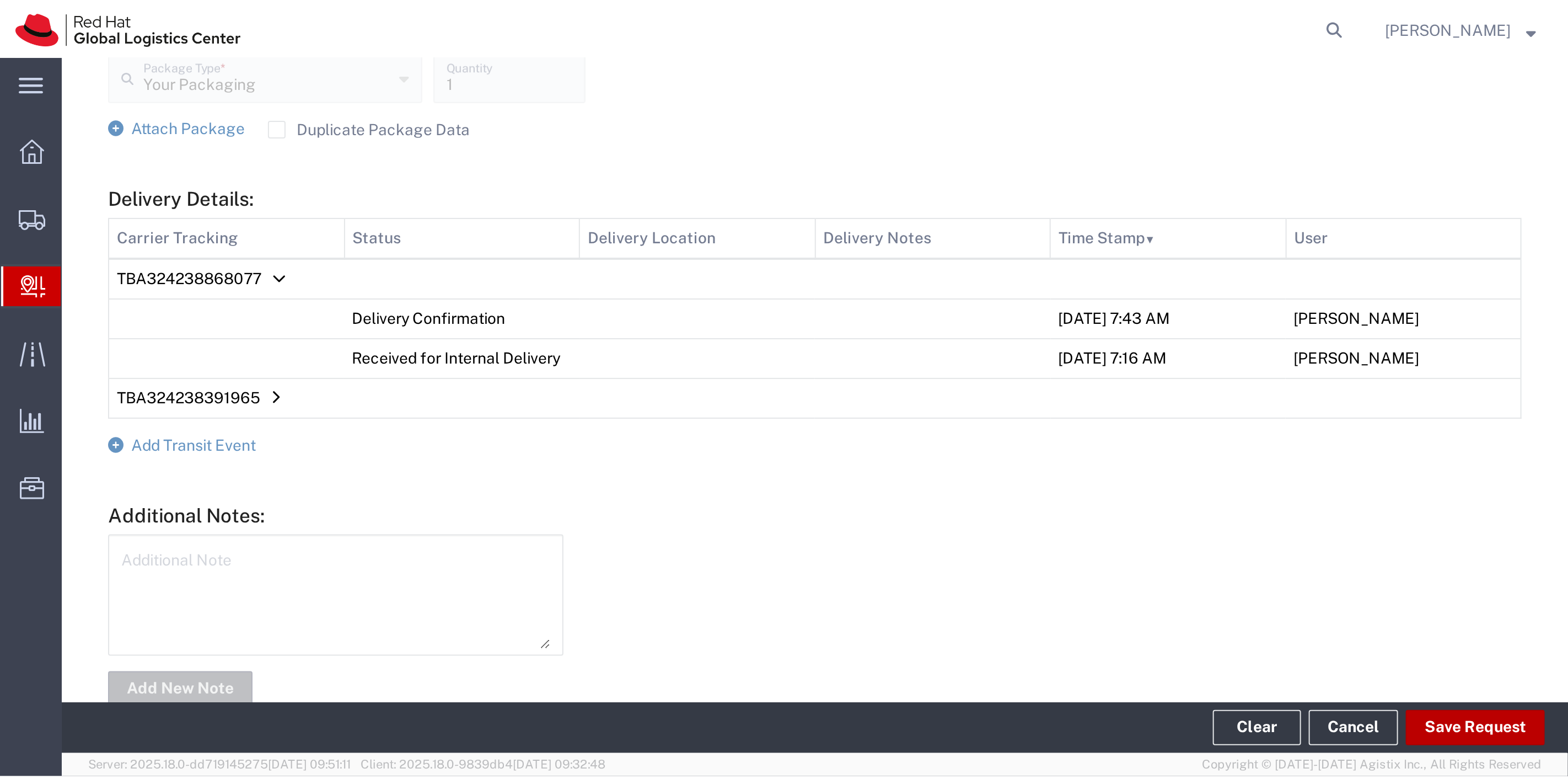
scroll to position [559, 0]
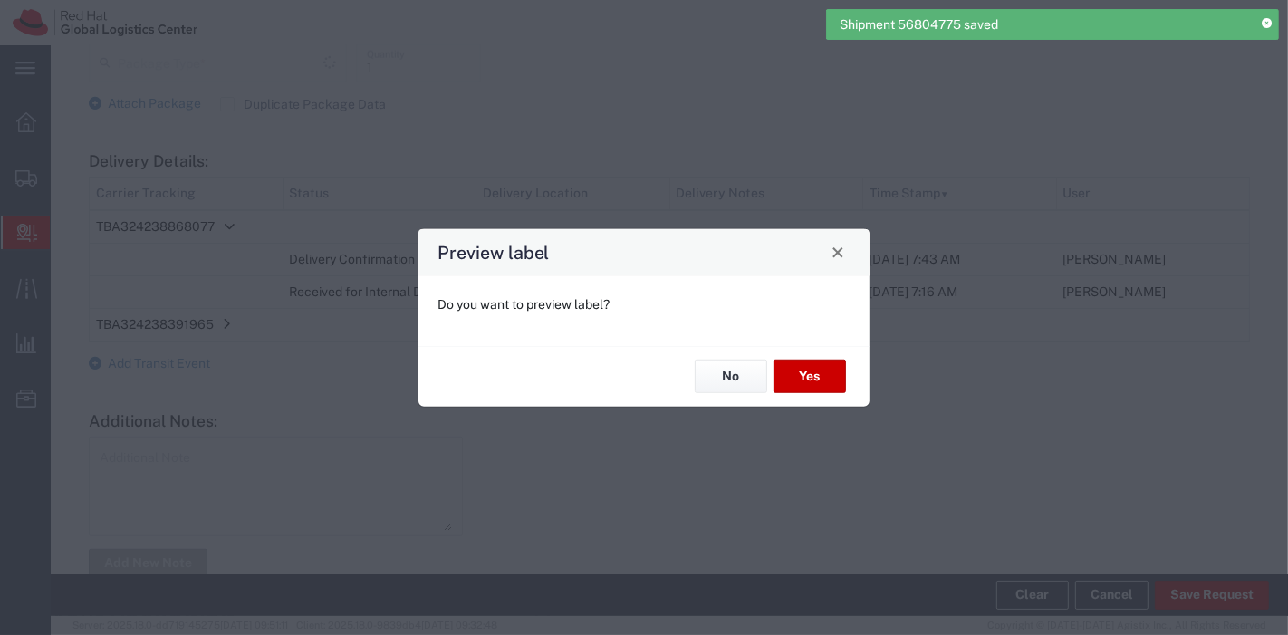
type input "Your Packaging"
type input "Amazon Logistics TBA"
click at [735, 373] on button "No" at bounding box center [731, 377] width 72 height 34
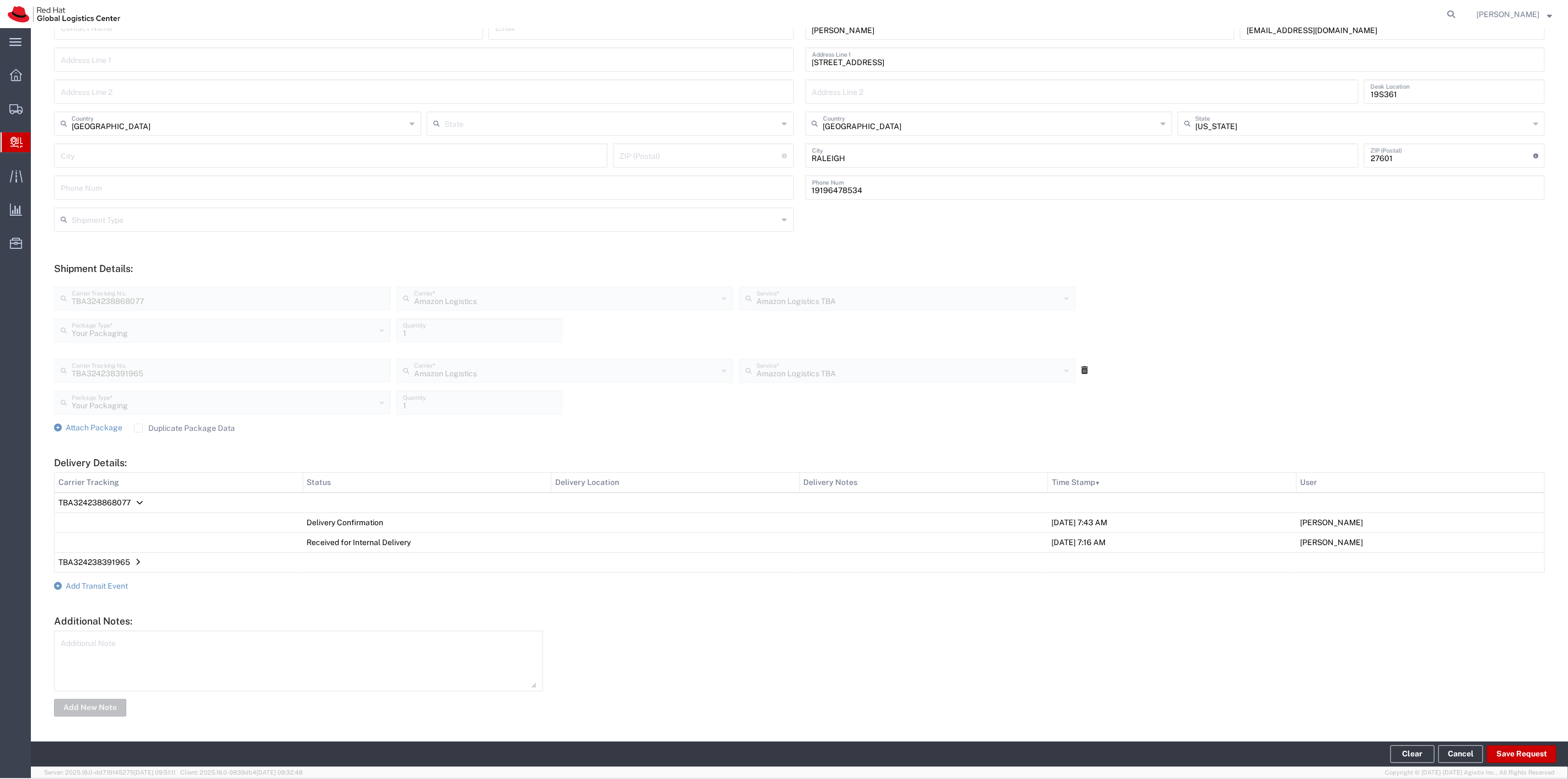
scroll to position [193, 0]
